Goal: Task Accomplishment & Management: Use online tool/utility

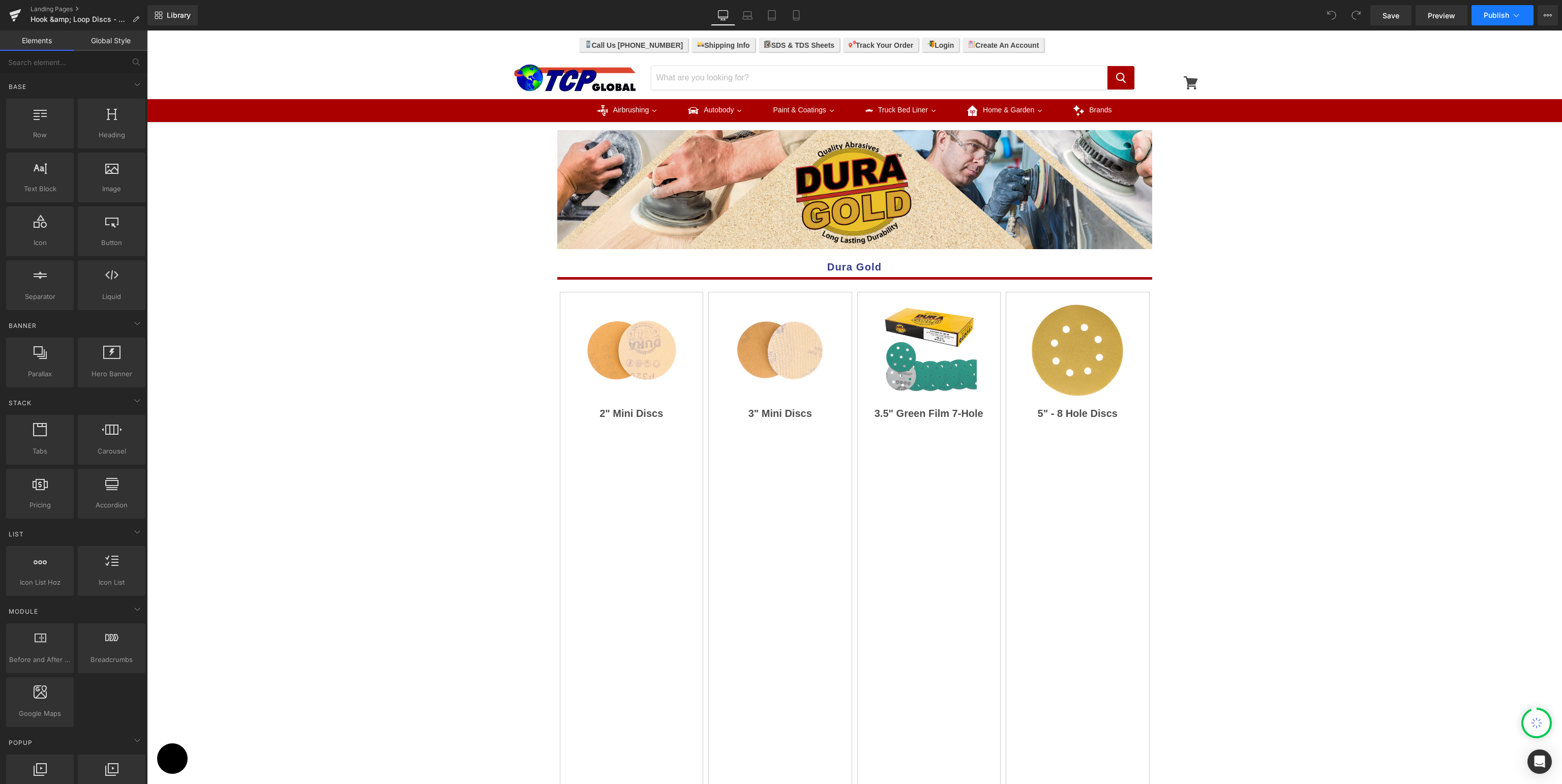
click at [1493, 12] on span "Publish" at bounding box center [1497, 15] width 26 height 8
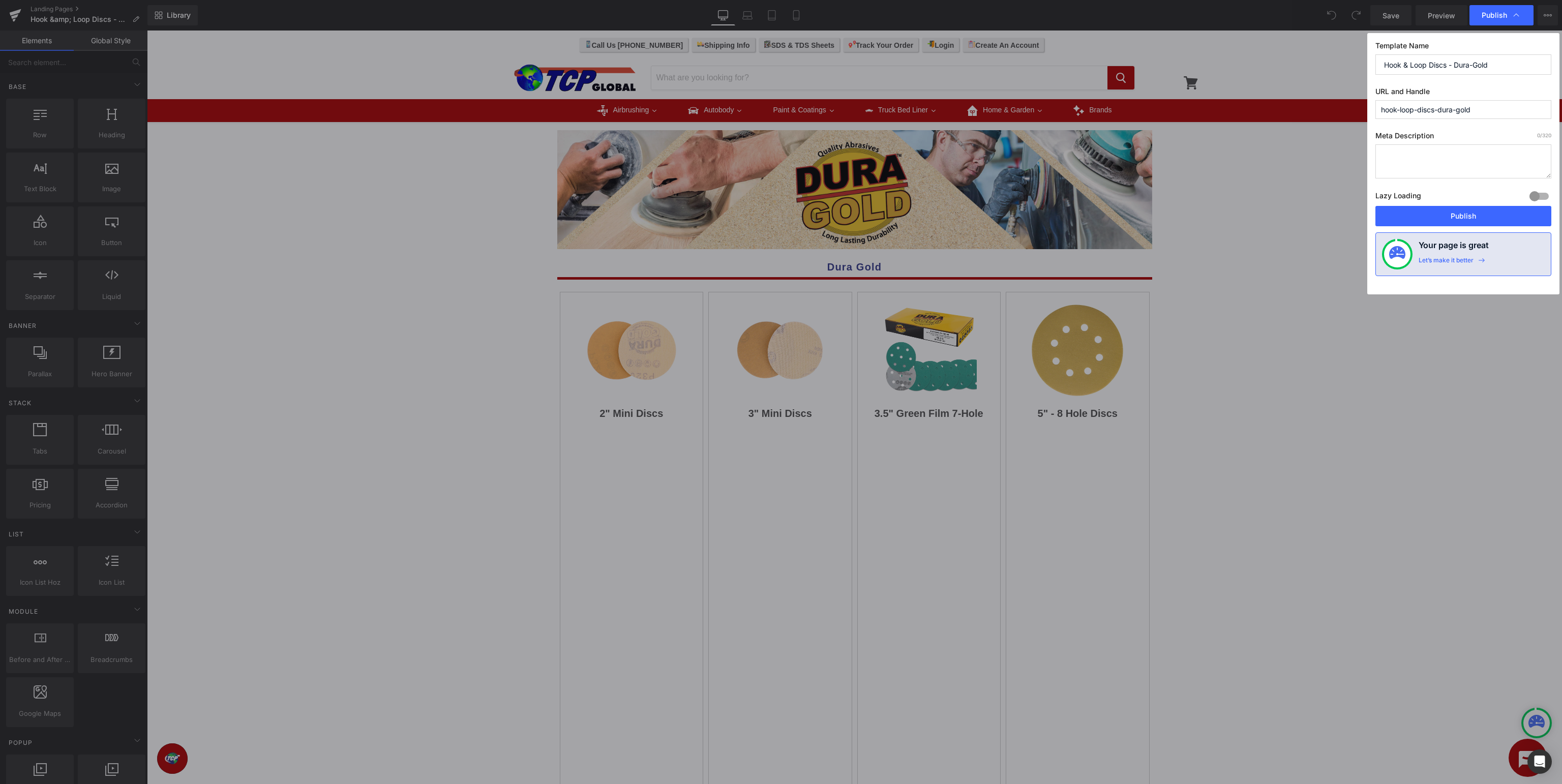
drag, startPoint x: 1409, startPoint y: 63, endPoint x: 1437, endPoint y: 53, distance: 29.7
click at [1407, 62] on input "Hook & Loop Discs - Dura-Gold" at bounding box center [1464, 64] width 176 height 20
type input "Hook and Loop Discs - Dura-Gold"
click at [1434, 218] on button "Publish" at bounding box center [1464, 216] width 176 height 20
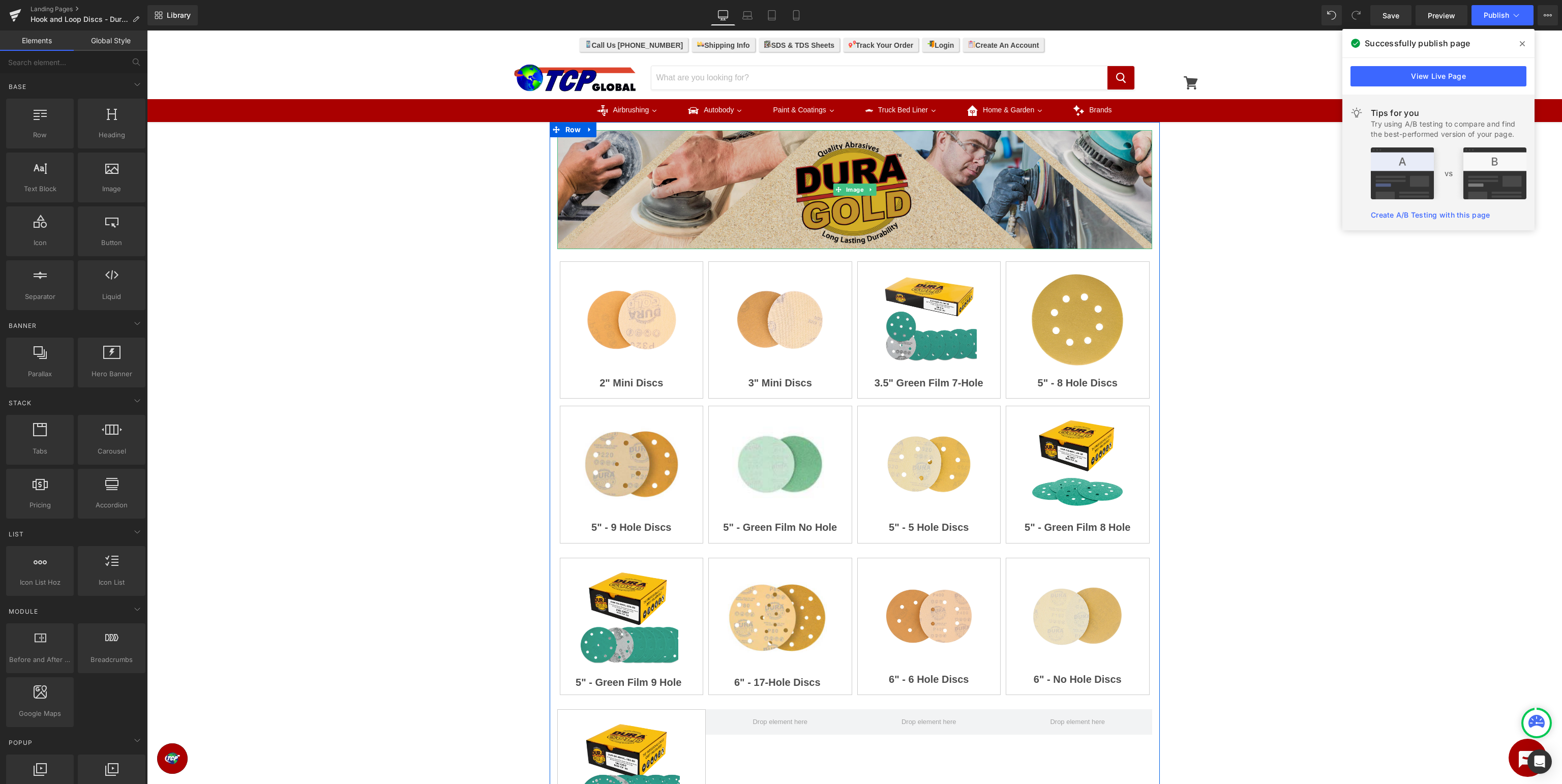
drag, startPoint x: 919, startPoint y: 197, endPoint x: 924, endPoint y: 199, distance: 5.4
click at [922, 198] on img at bounding box center [855, 190] width 595 height 119
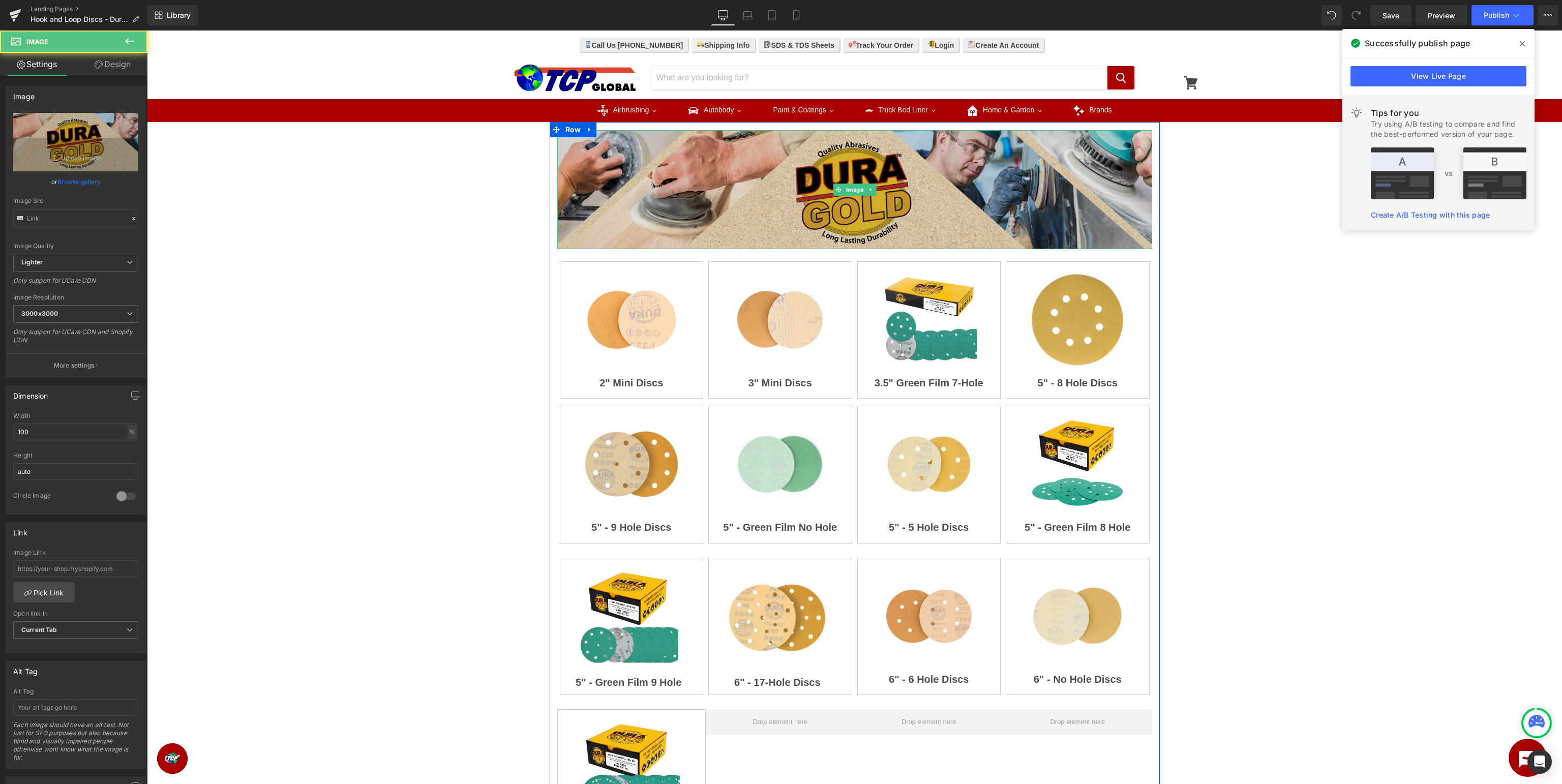
type input "[URL][DOMAIN_NAME]"
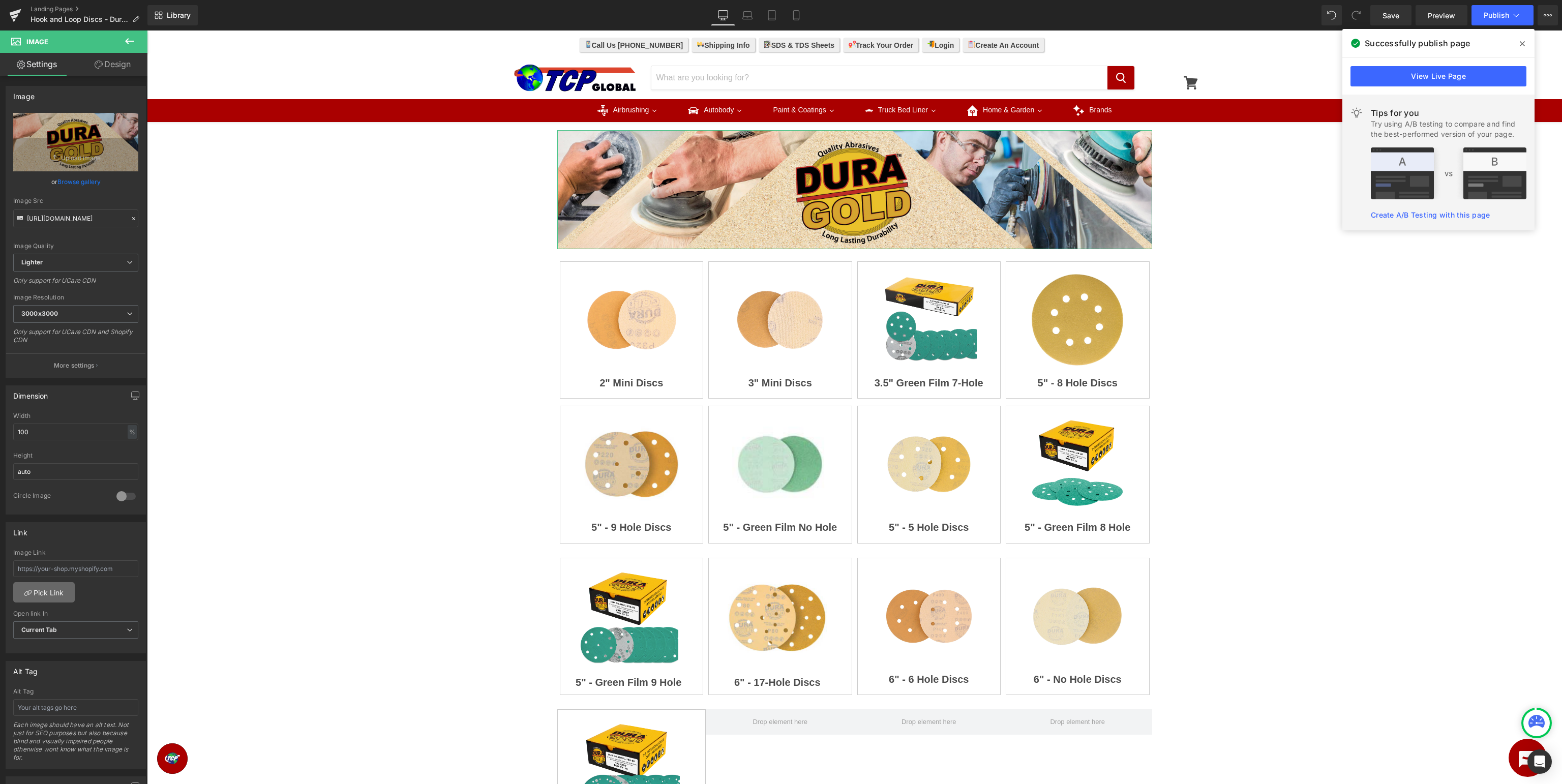
click at [52, 593] on link "Pick Link" at bounding box center [44, 591] width 61 height 20
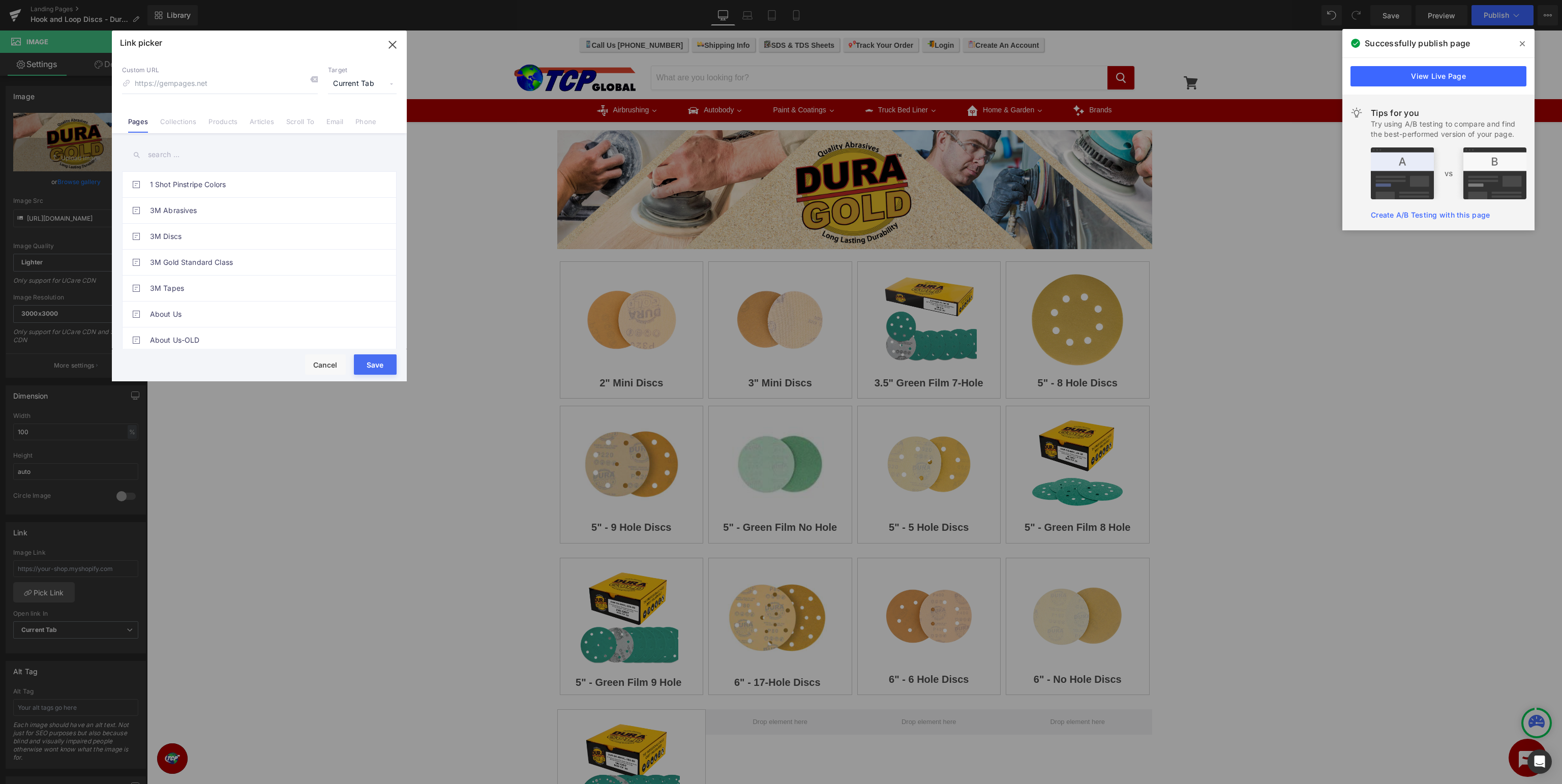
click at [242, 155] on input "text" at bounding box center [259, 155] width 275 height 23
type input "dura-gold"
click at [308, 189] on link "Dura-Gold - Homepage" at bounding box center [262, 185] width 224 height 26
type input "/pages/brand-dura-gold"
click at [376, 365] on button "Save" at bounding box center [375, 364] width 43 height 20
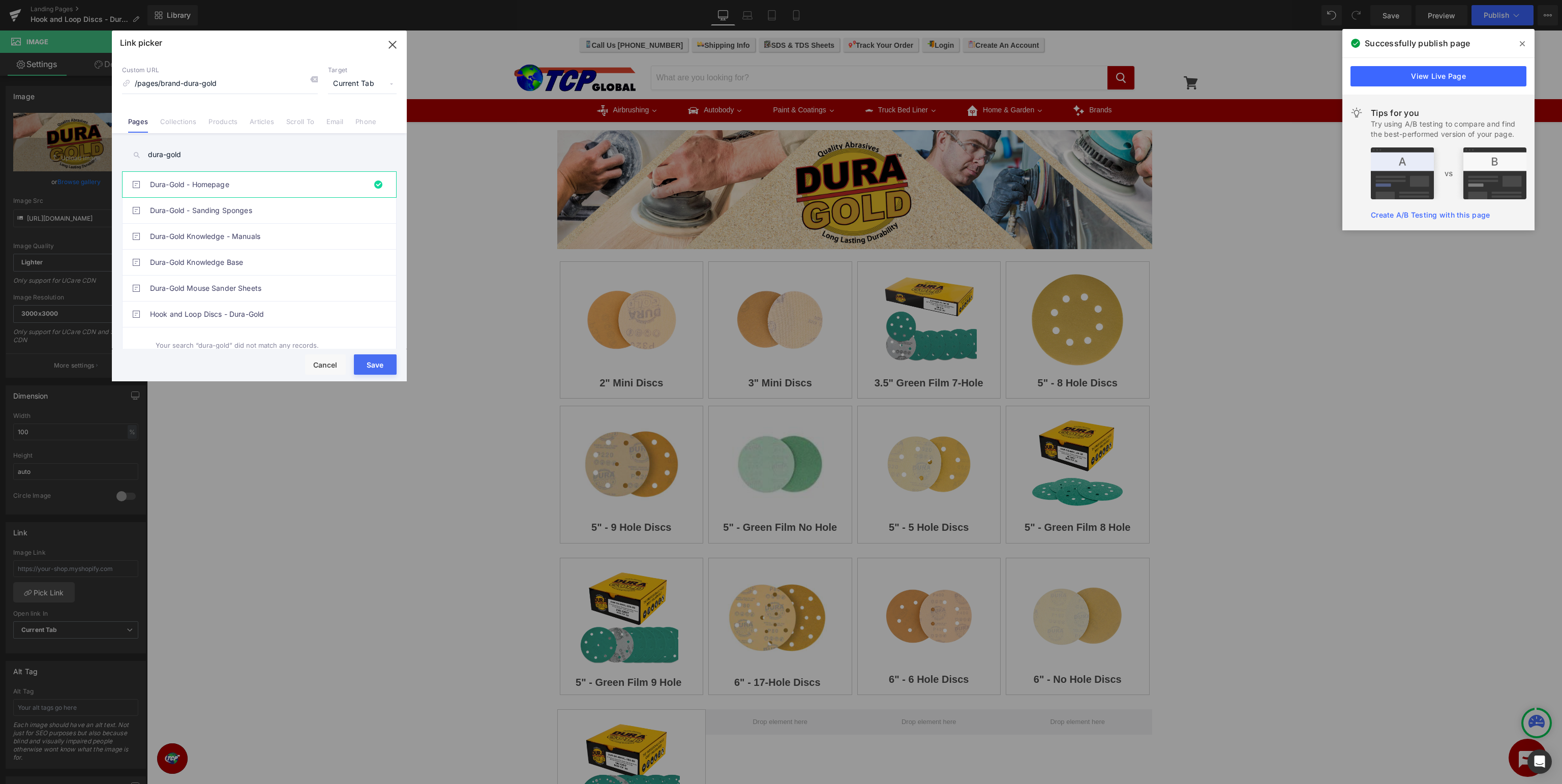
type input "/pages/brand-dura-gold"
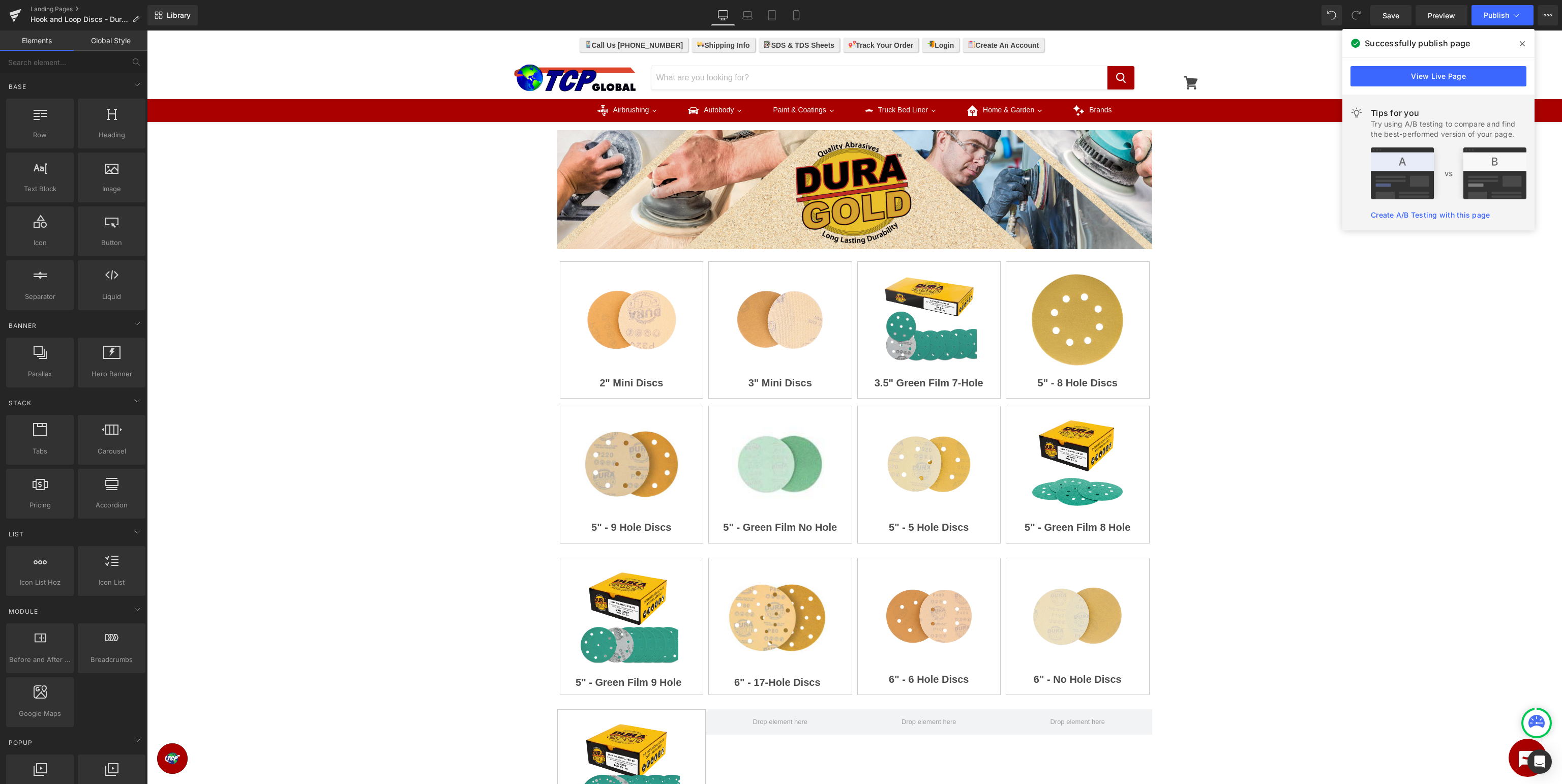
click at [1263, 301] on div "Image Image 2" Mini Discs Heading Row Image 3" Mini Discs Heading Row Image 3.5…" at bounding box center [854, 557] width 1415 height 871
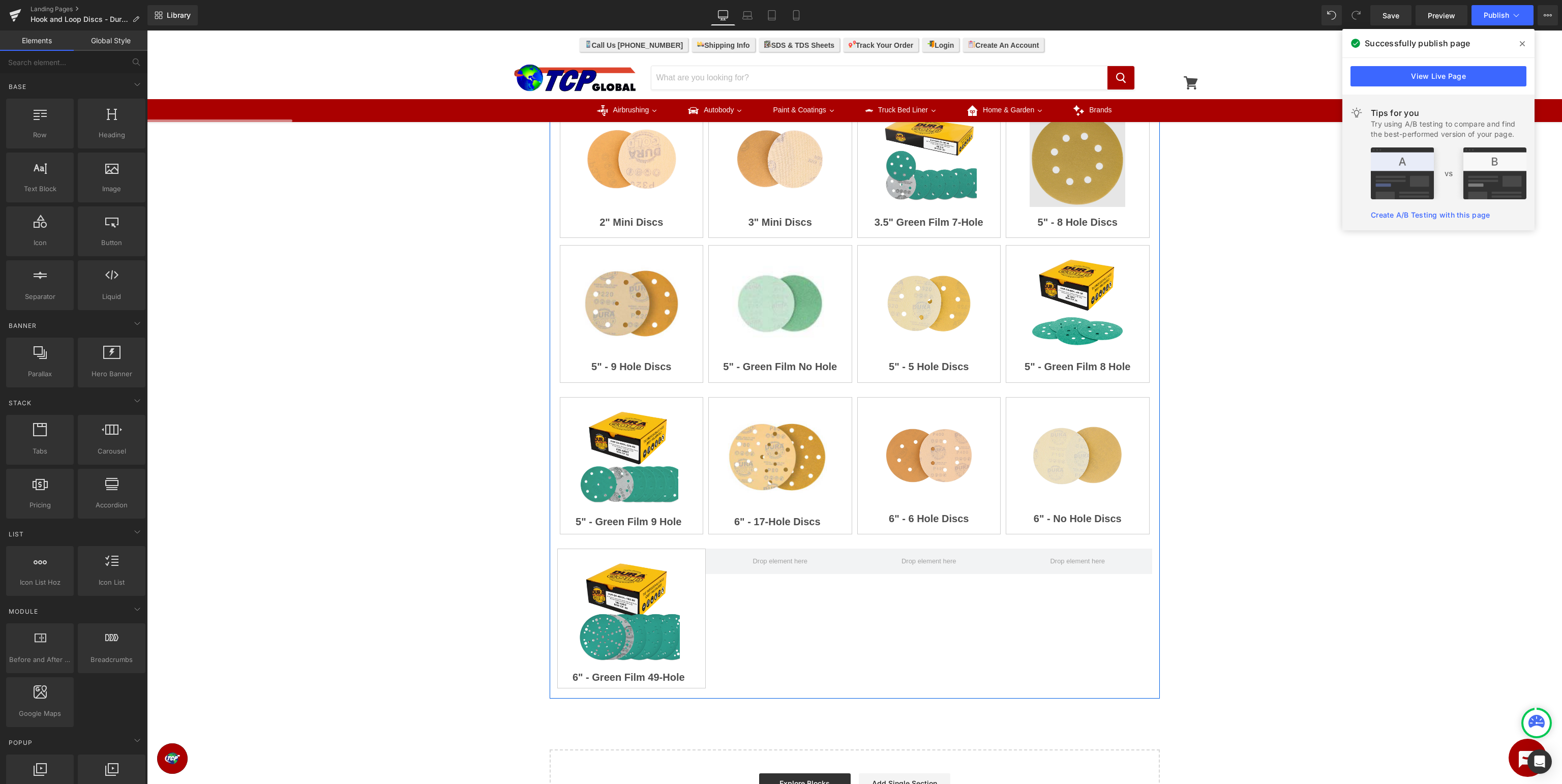
scroll to position [53, 0]
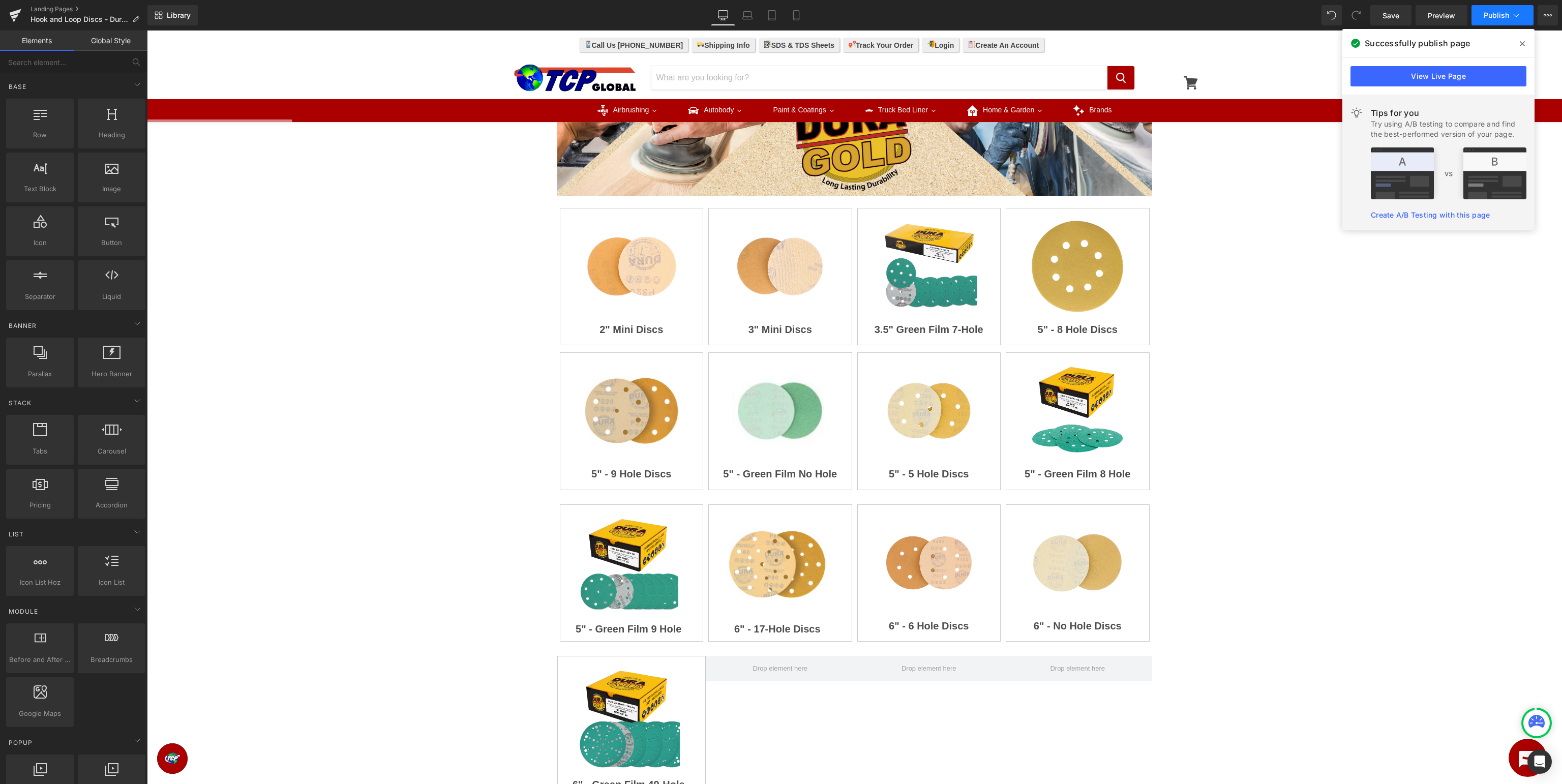
click at [1500, 15] on span "Publish" at bounding box center [1497, 15] width 26 height 8
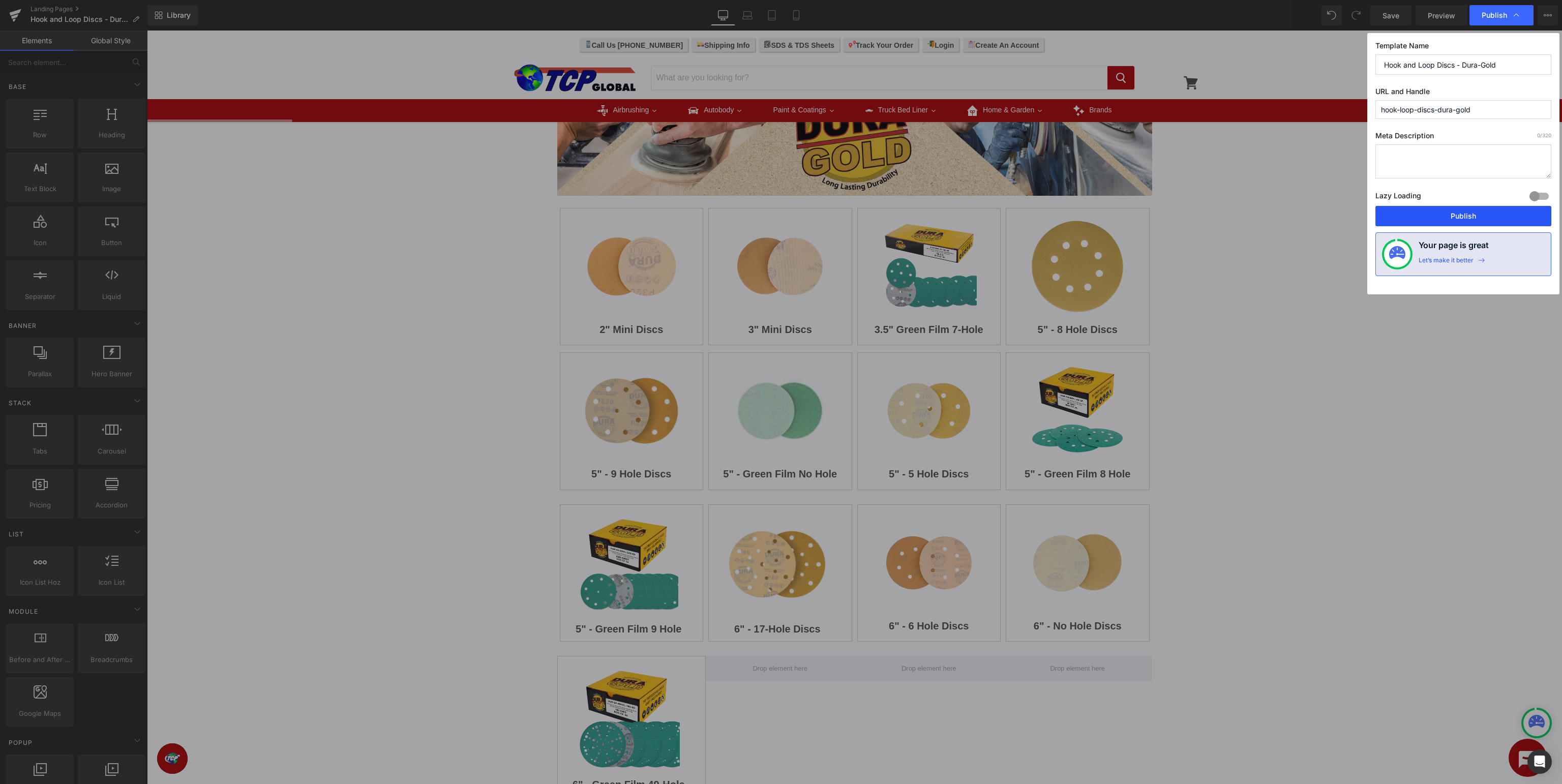
click at [1441, 214] on button "Publish" at bounding box center [1464, 216] width 176 height 20
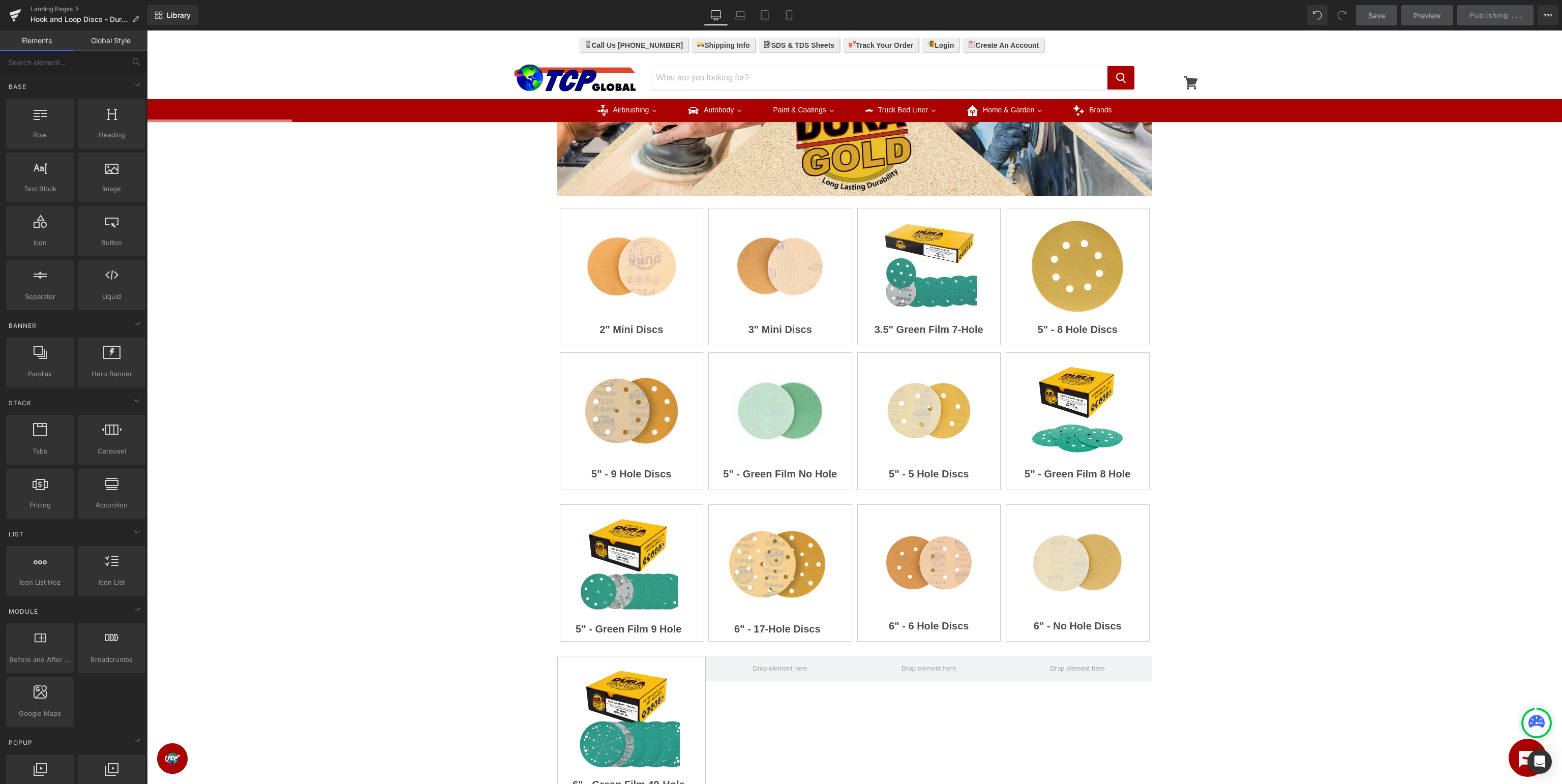
click at [1301, 423] on div "Image Image 2" Mini Discs Heading Row Image 3" Mini Discs Heading Row Image 3.5…" at bounding box center [854, 504] width 1415 height 871
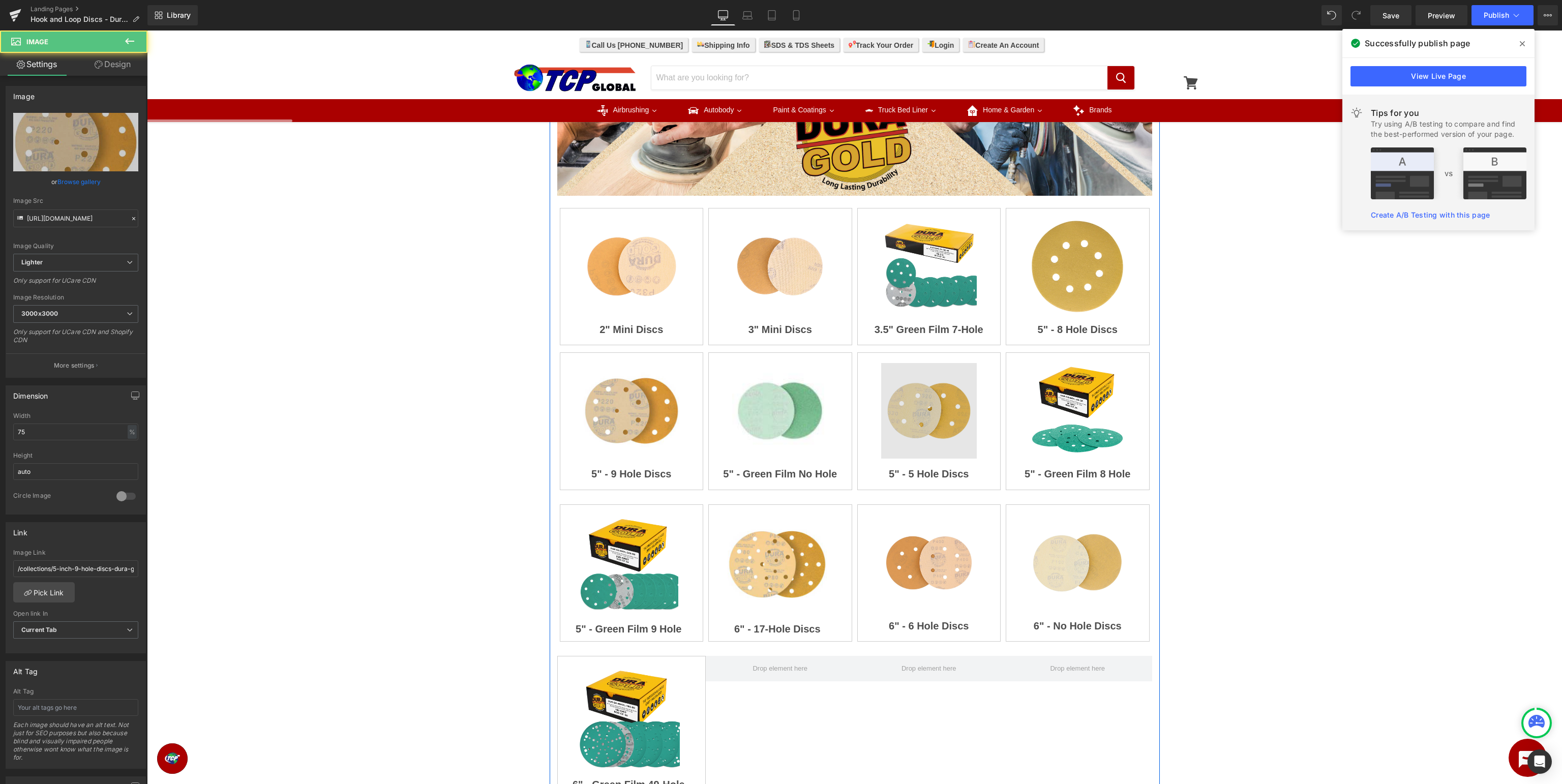
drag, startPoint x: 778, startPoint y: 412, endPoint x: 886, endPoint y: 420, distance: 108.3
type input "[URL][DOMAIN_NAME]"
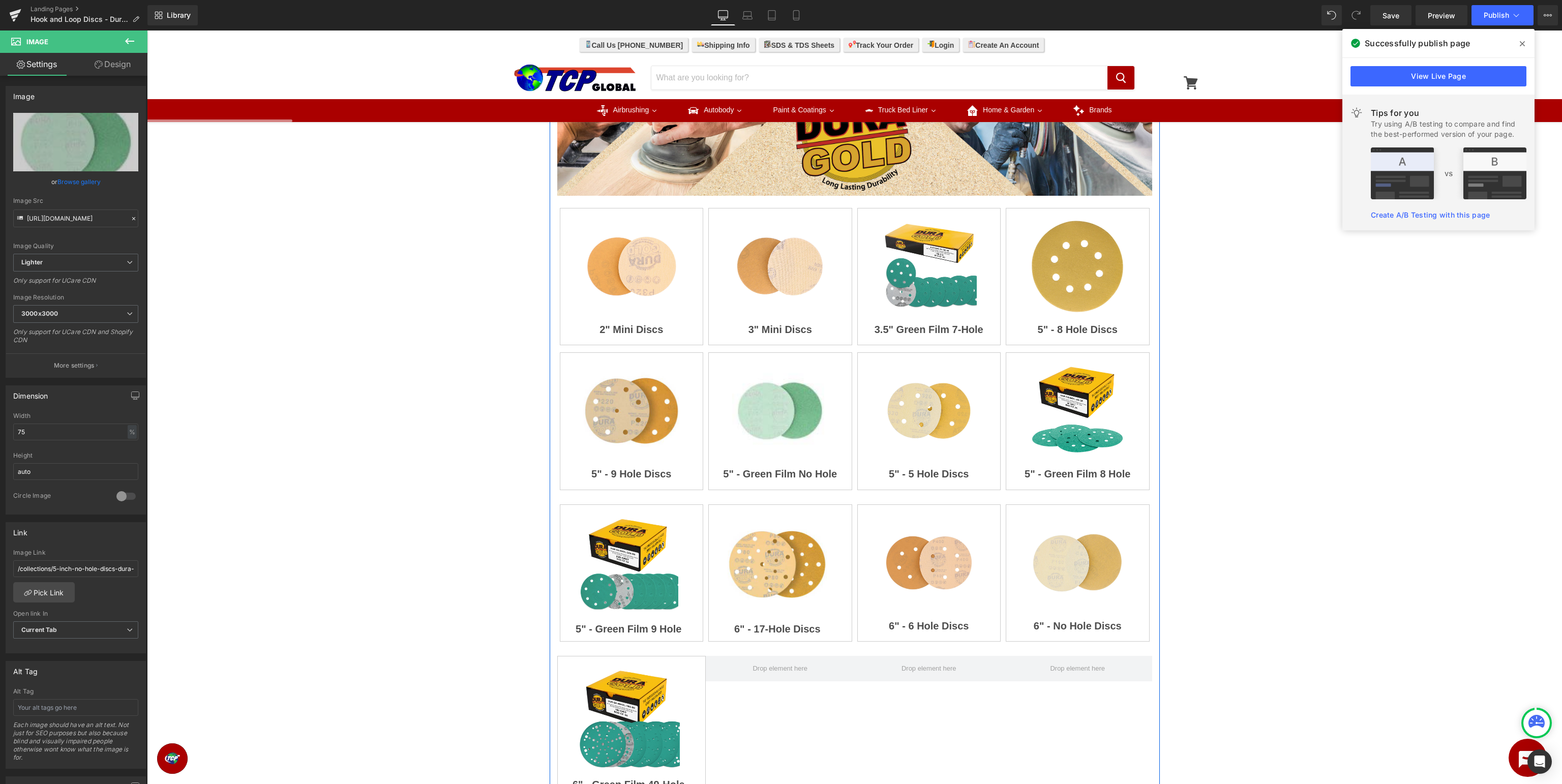
scroll to position [0, 0]
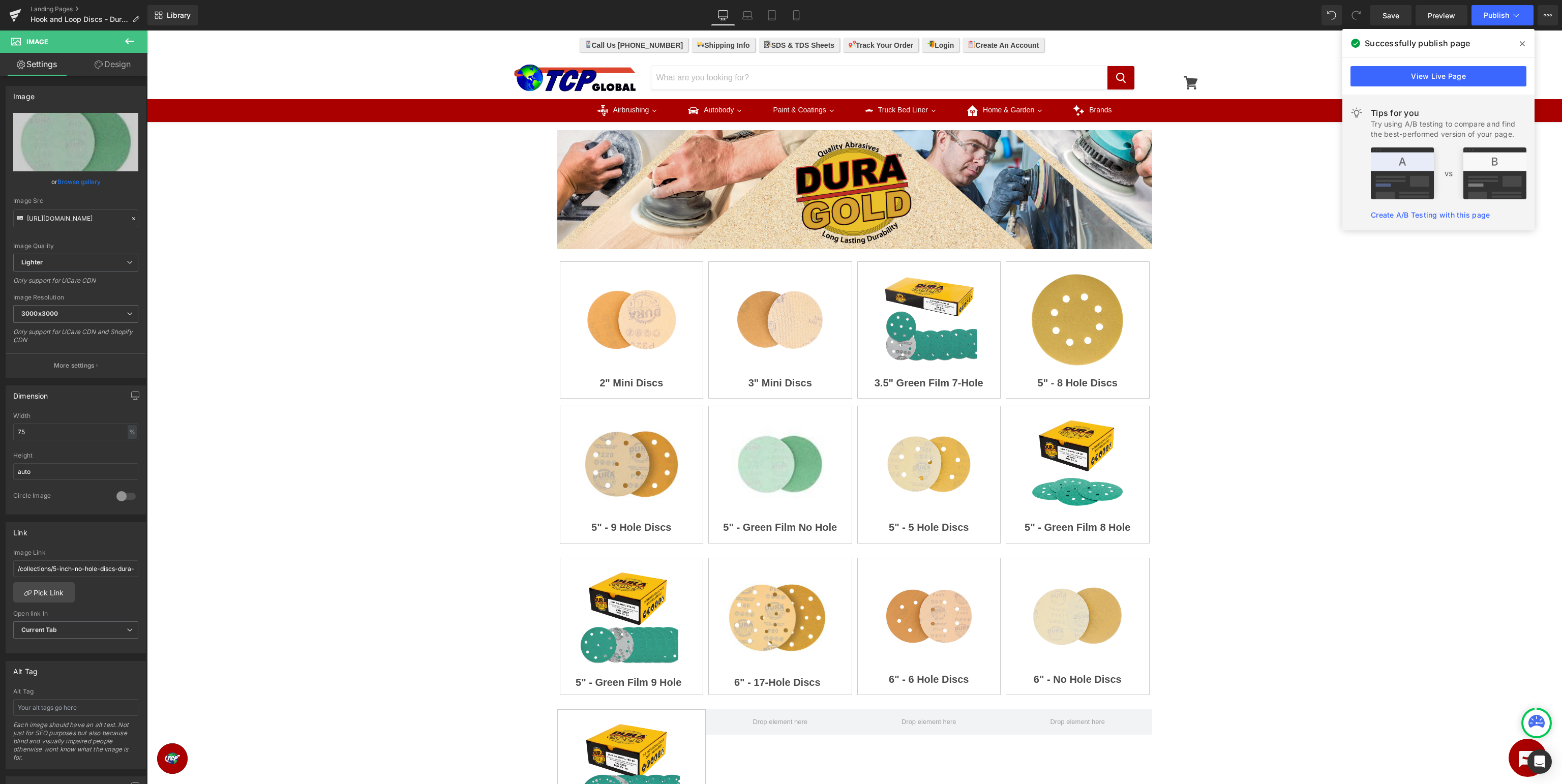
drag, startPoint x: 1522, startPoint y: 44, endPoint x: 1375, endPoint y: 13, distance: 150.2
click at [1522, 44] on icon at bounding box center [1523, 44] width 5 height 5
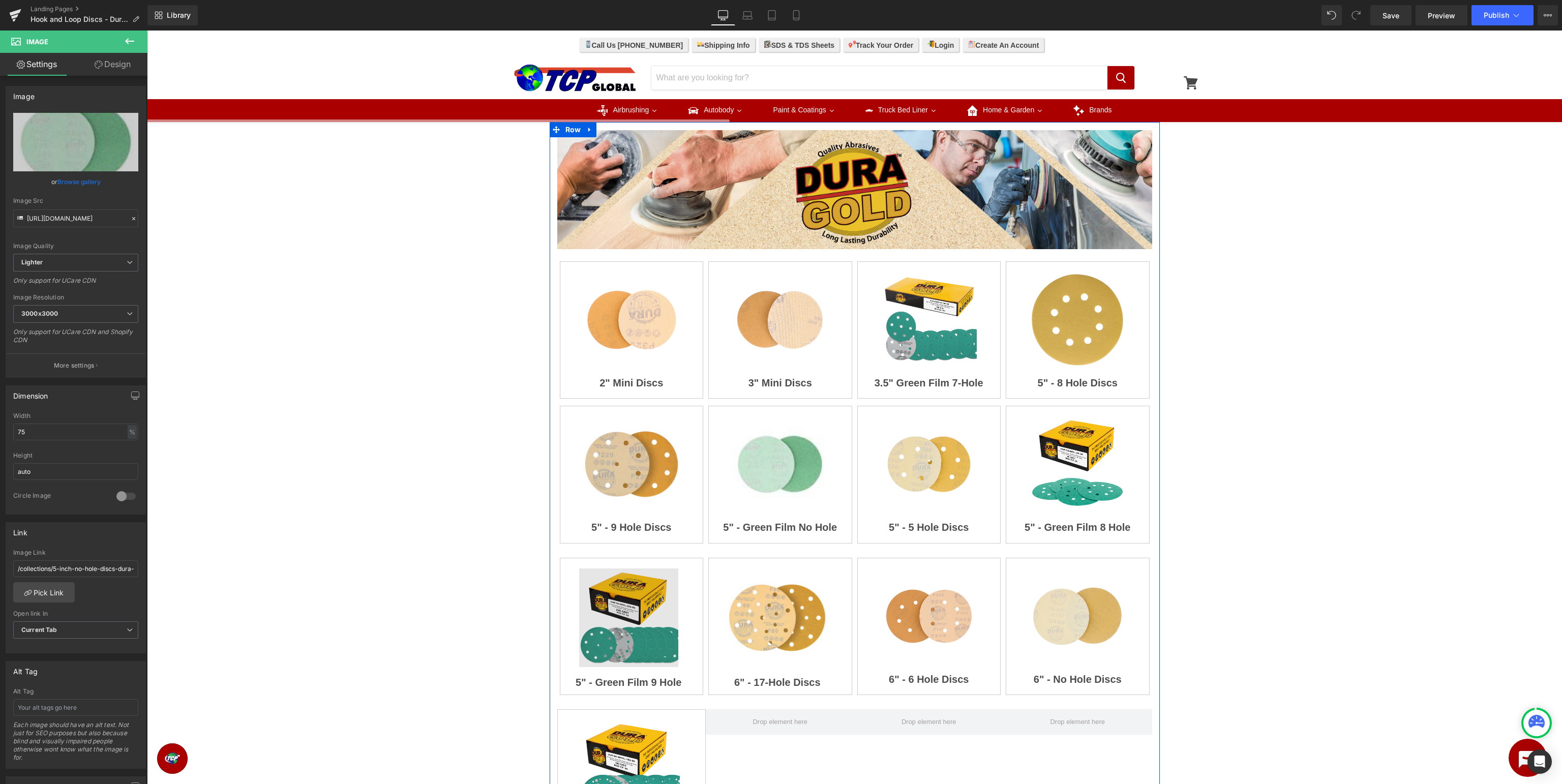
scroll to position [214, 0]
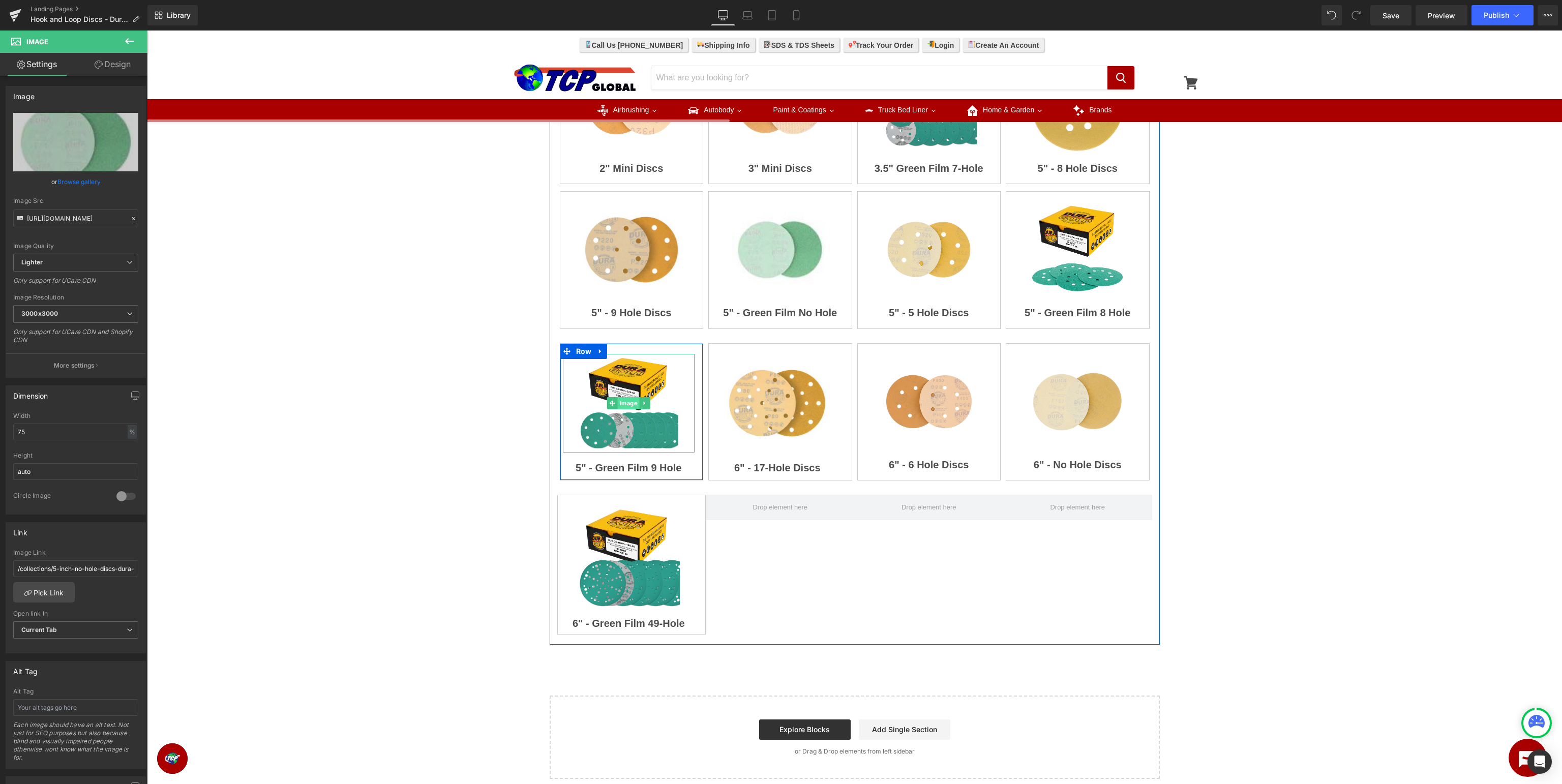
click at [624, 403] on span "Image" at bounding box center [629, 403] width 22 height 12
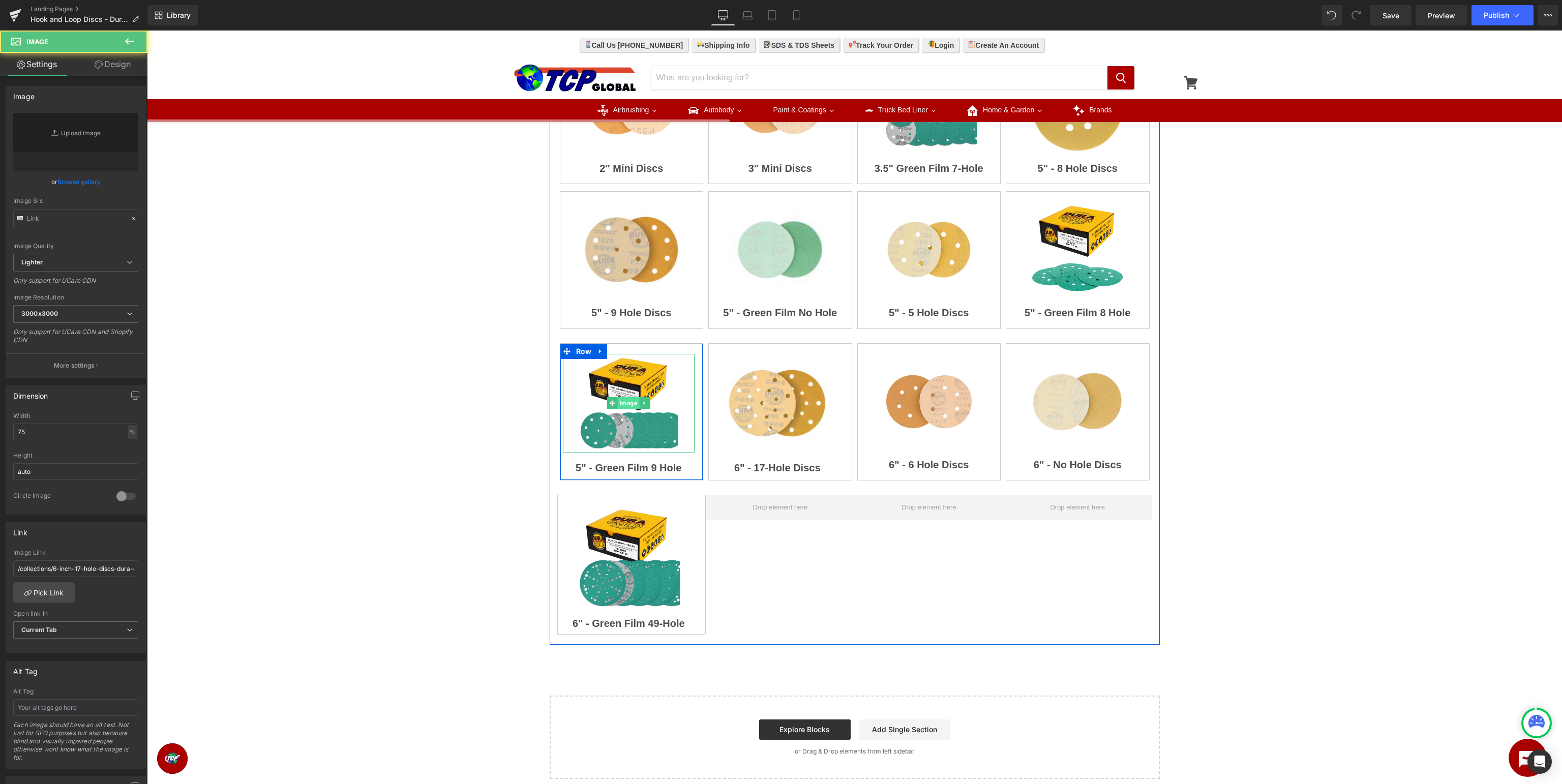
type input "[URL][DOMAIN_NAME]"
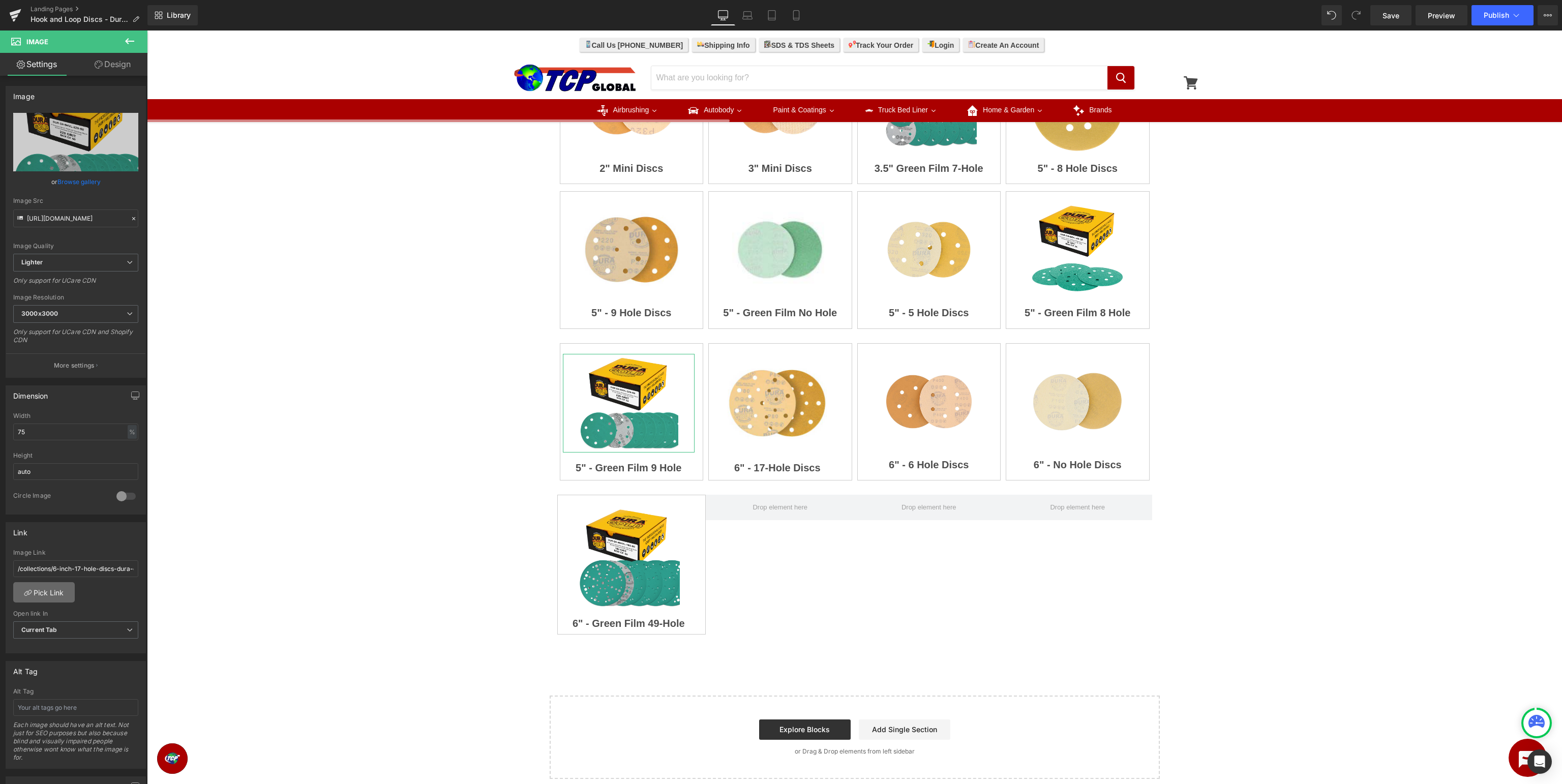
click at [58, 591] on link "Pick Link" at bounding box center [44, 591] width 61 height 20
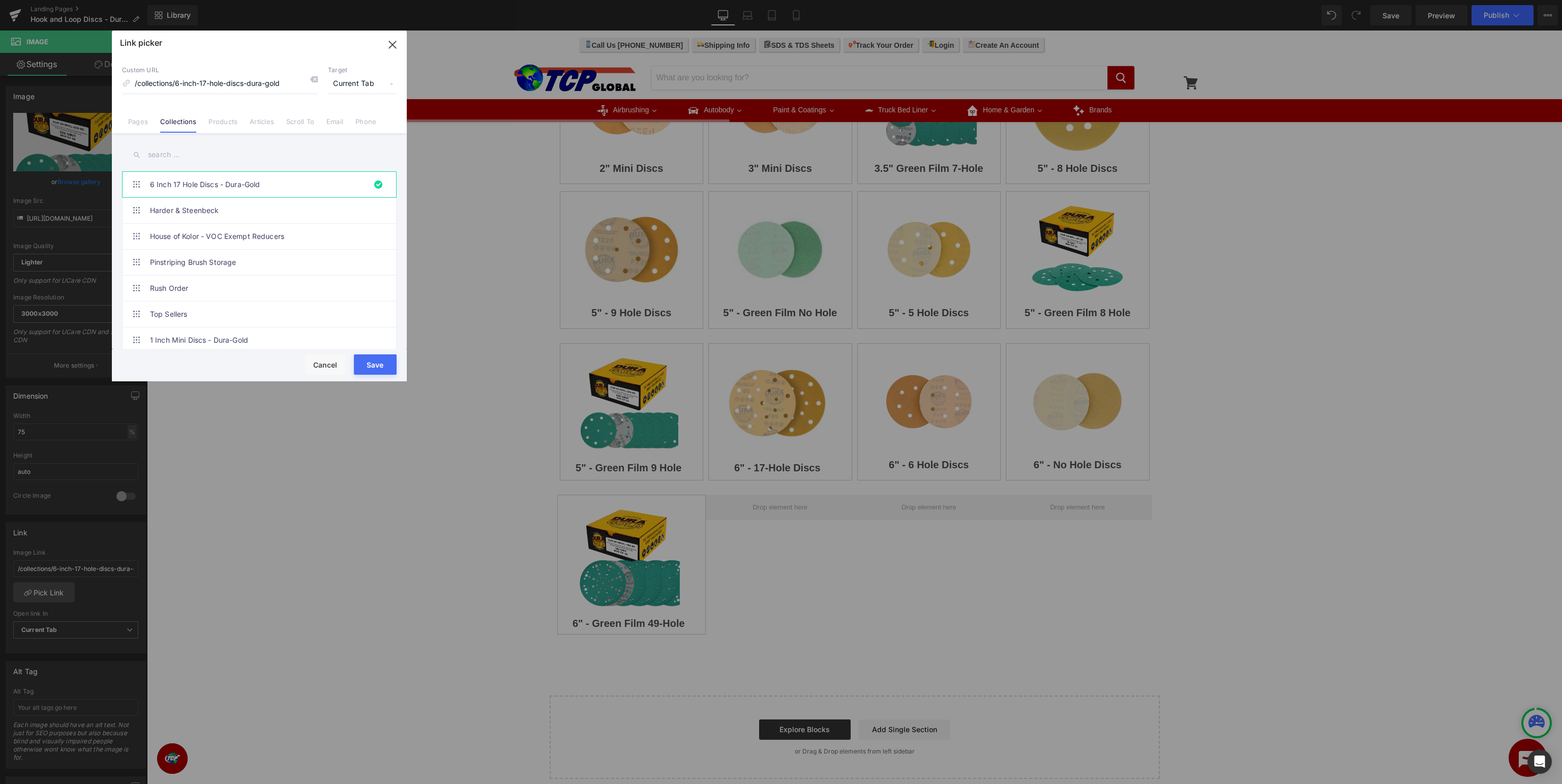
click at [229, 154] on input "text" at bounding box center [259, 155] width 275 height 23
type input "5 inch"
click at [239, 261] on link "5 Inch 9 Hole Discs - Dura-Gold" at bounding box center [262, 263] width 224 height 26
type input "/collections/5-inch-9-hole-discs-dura-gold"
click at [373, 363] on button "Save" at bounding box center [375, 364] width 43 height 20
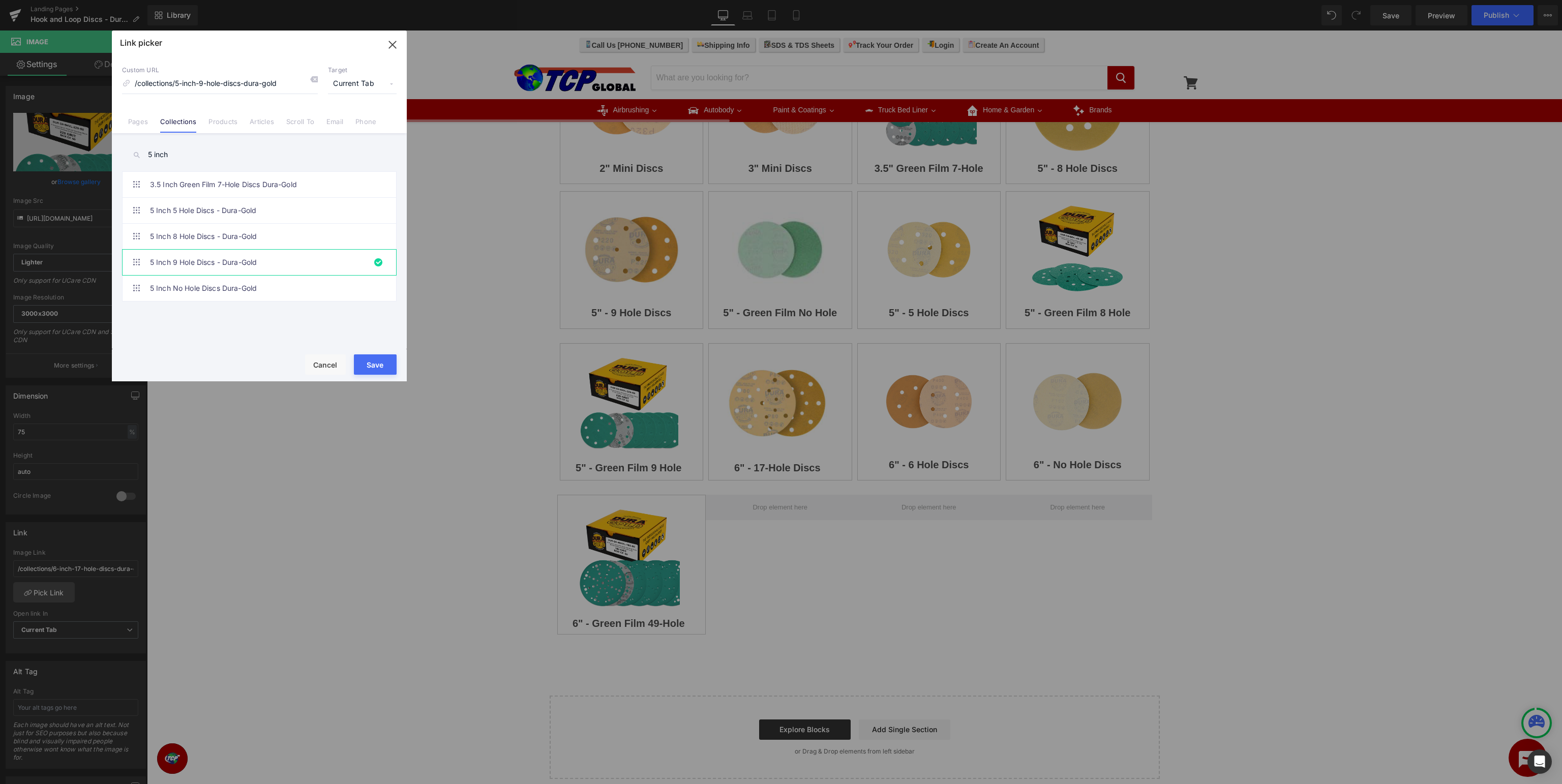
type input "/collections/5-inch-9-hole-discs-dura-gold"
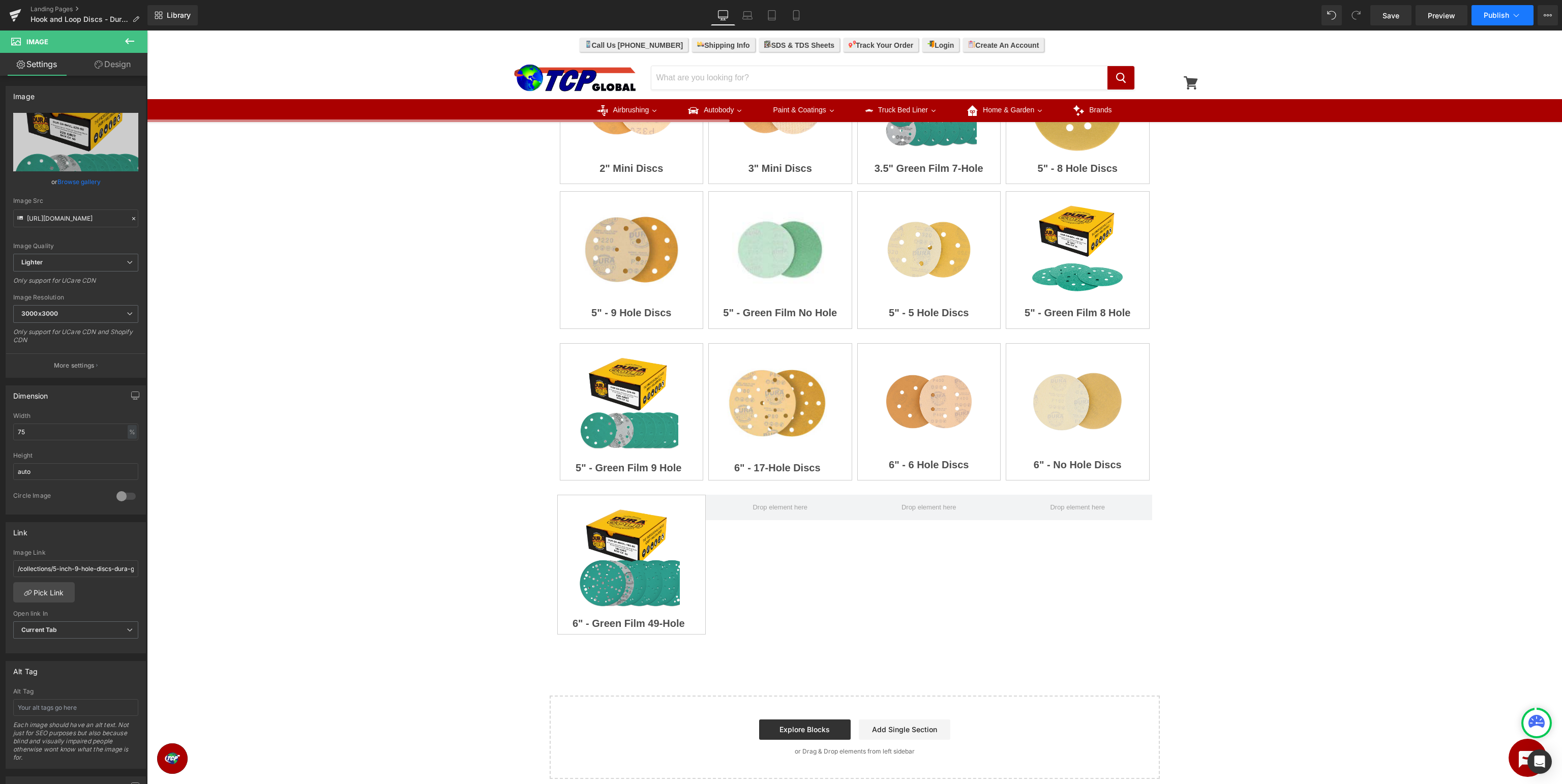
click at [1489, 15] on span "Publish" at bounding box center [1497, 15] width 26 height 8
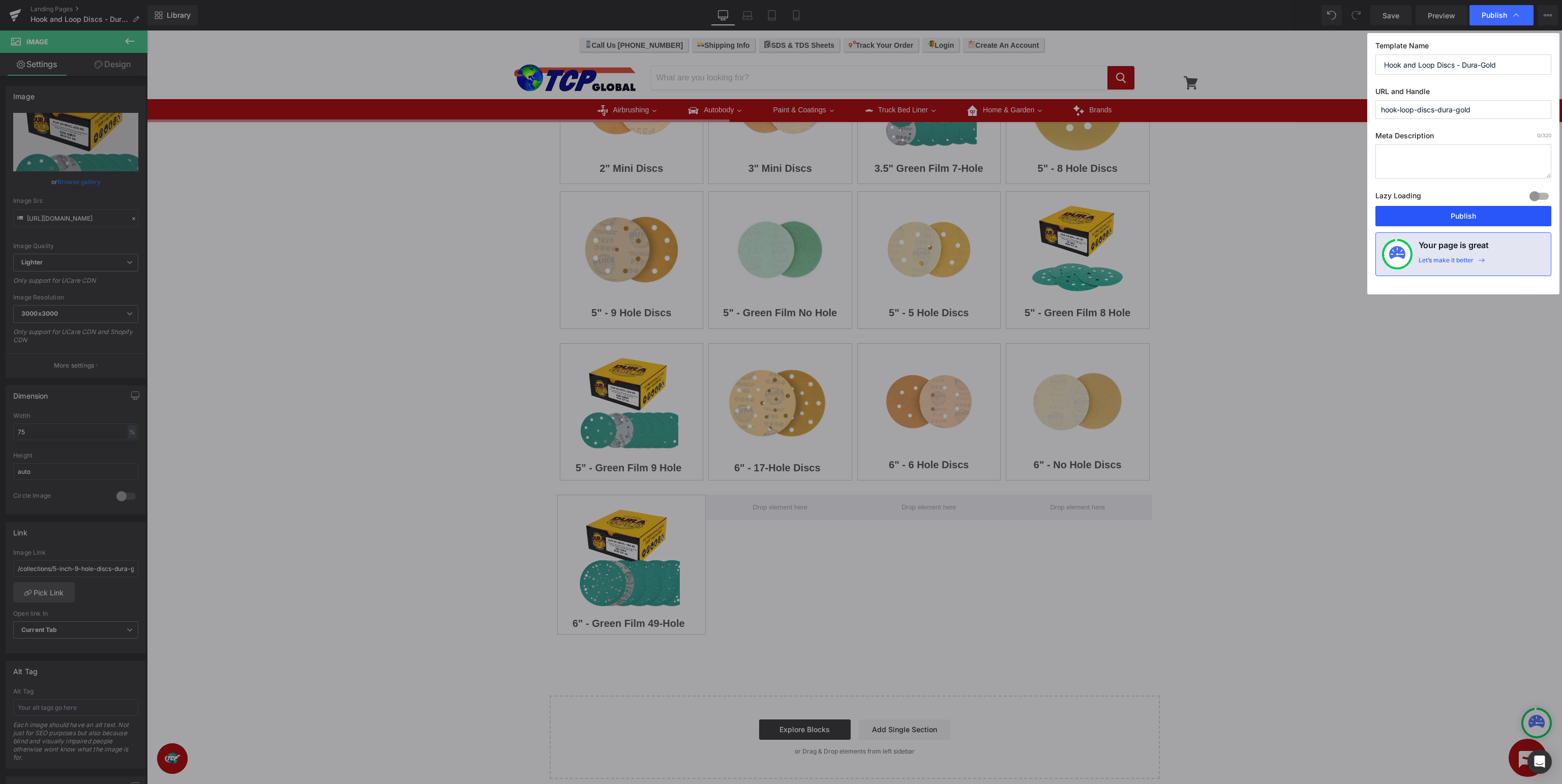
click at [1473, 218] on button "Publish" at bounding box center [1464, 216] width 176 height 20
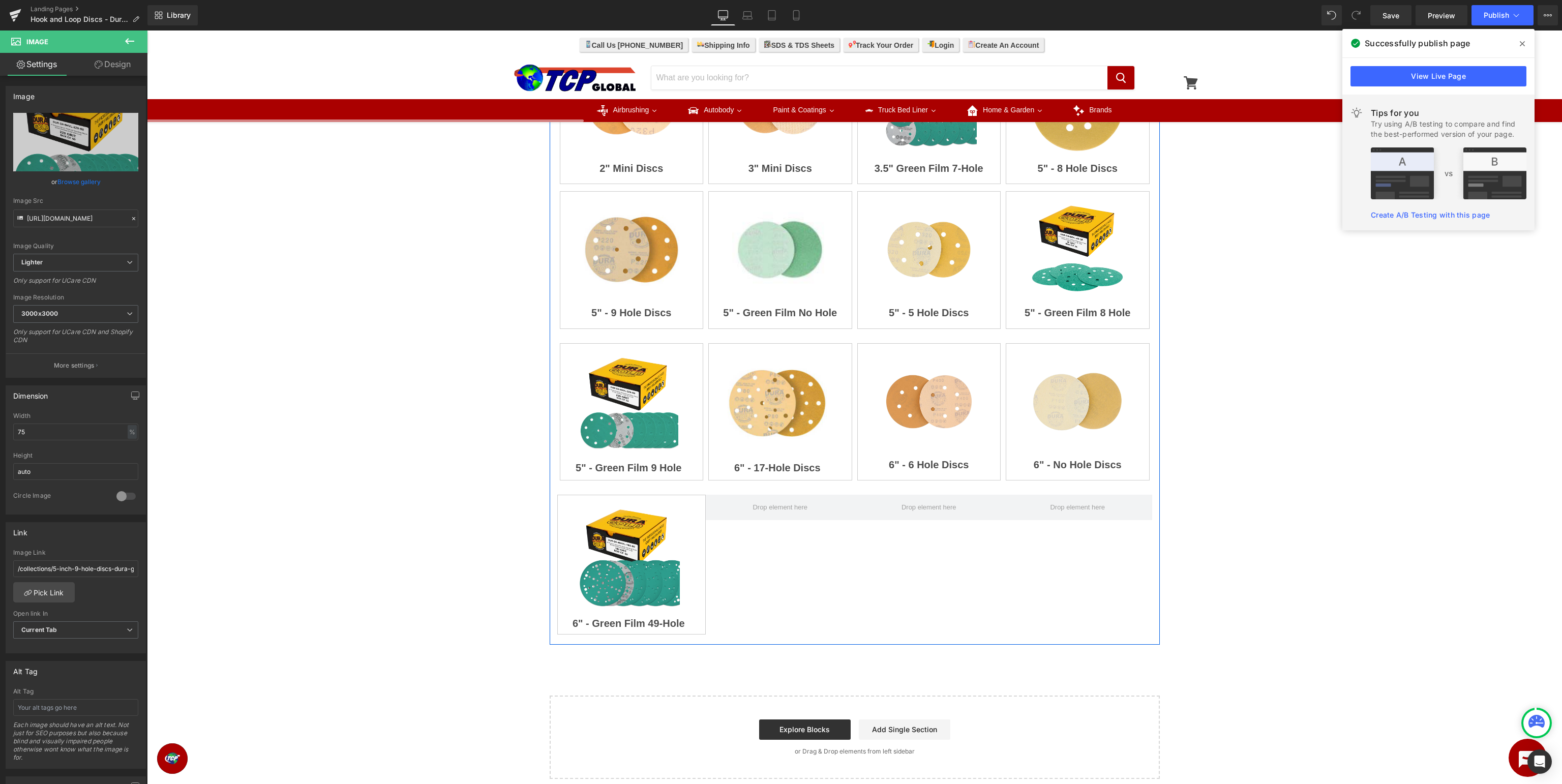
scroll to position [0, 0]
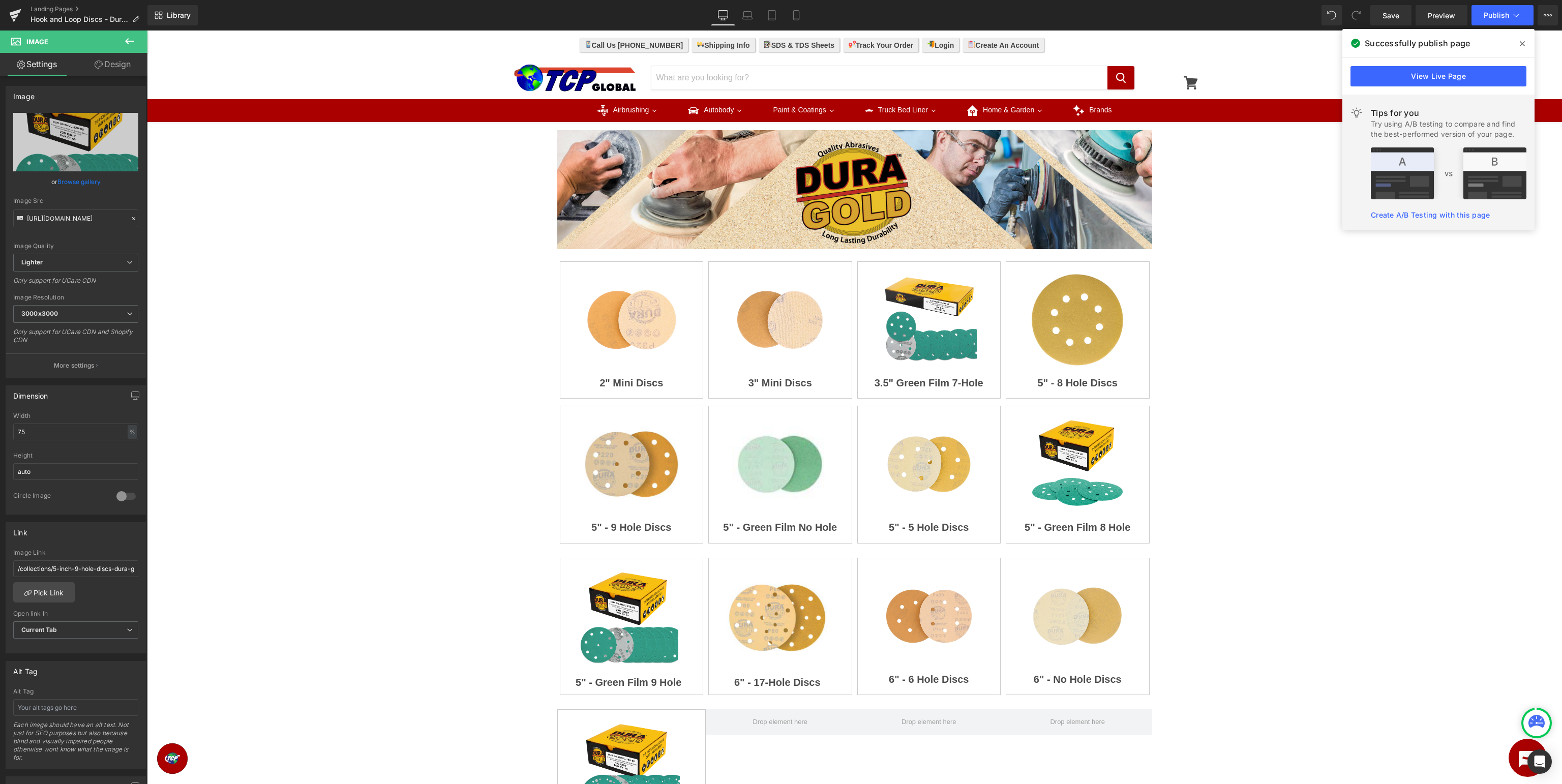
click at [1524, 47] on icon at bounding box center [1523, 44] width 5 height 8
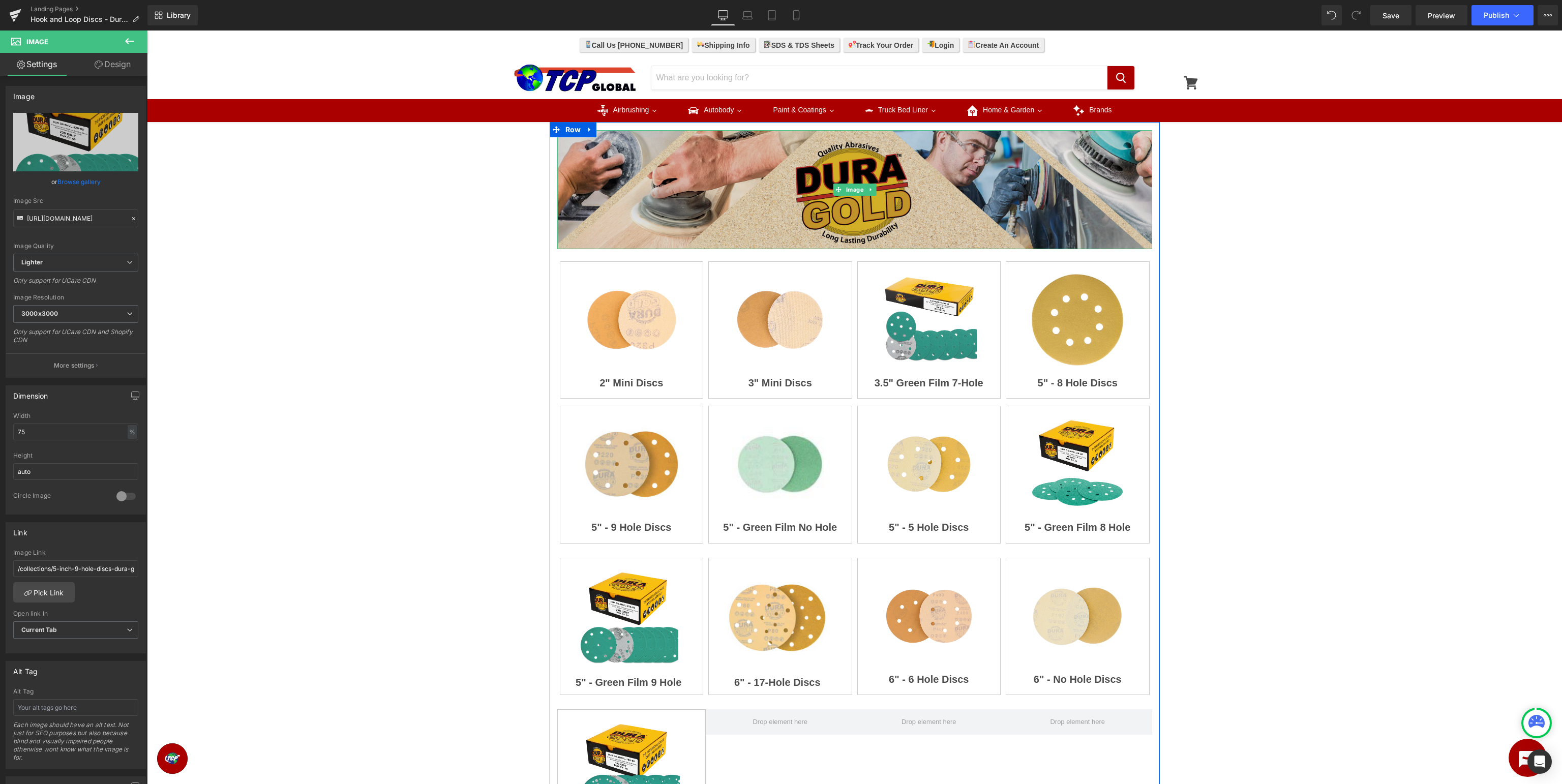
click at [864, 166] on img at bounding box center [855, 190] width 595 height 119
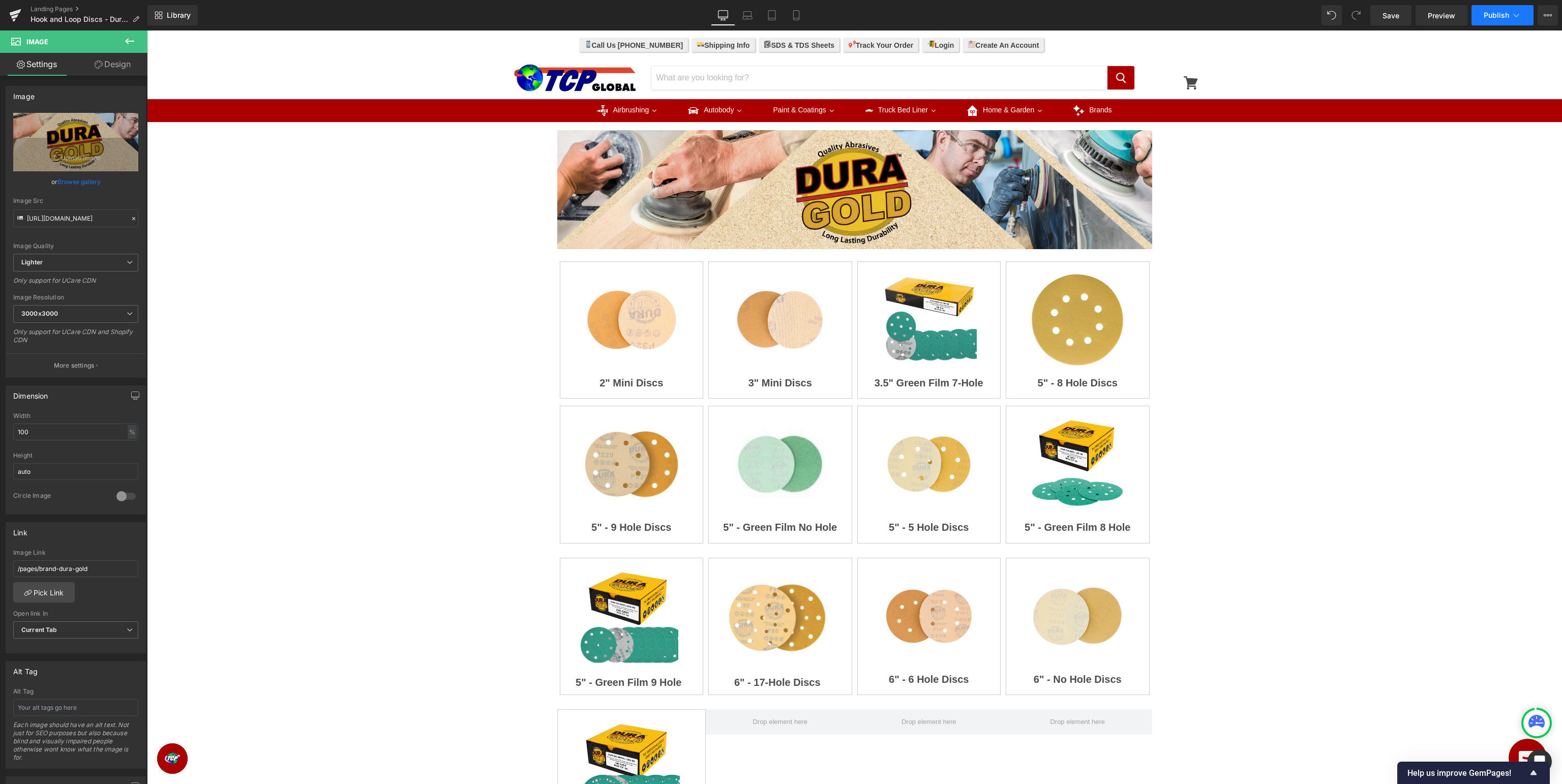
click at [1506, 19] on span "Publish" at bounding box center [1497, 15] width 26 height 8
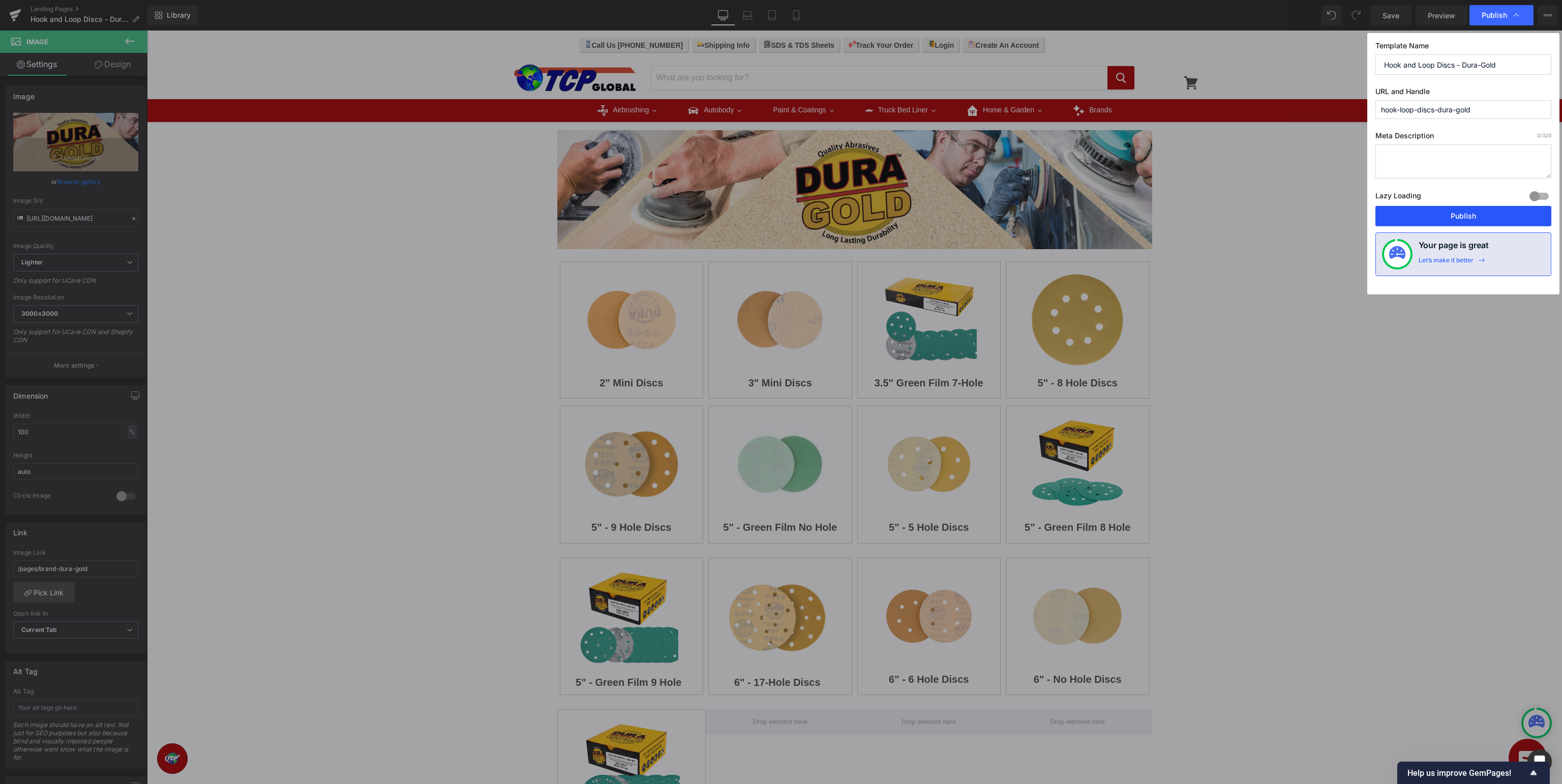
click at [1456, 217] on button "Publish" at bounding box center [1464, 216] width 176 height 20
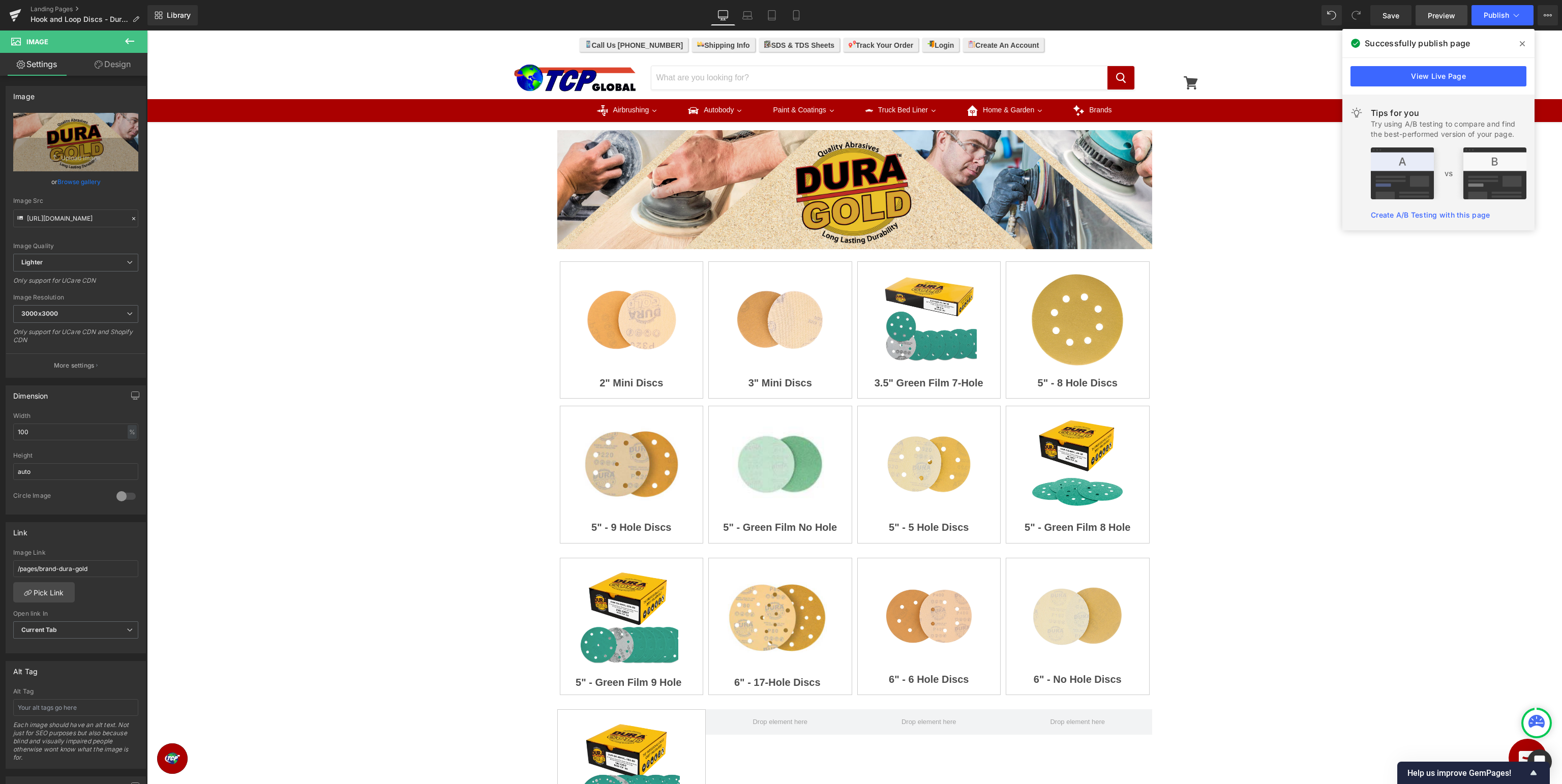
click at [1451, 13] on span "Preview" at bounding box center [1442, 15] width 27 height 10
